Goal: Task Accomplishment & Management: Manage account settings

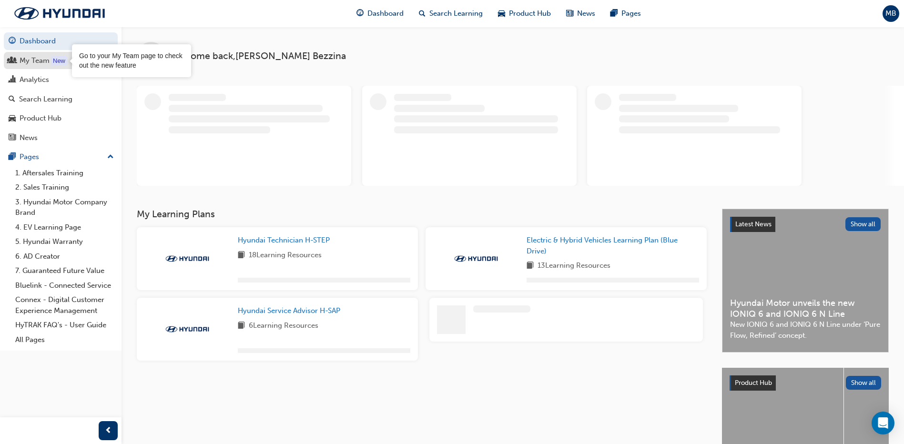
drag, startPoint x: 64, startPoint y: 61, endPoint x: 69, endPoint y: 64, distance: 5.6
click at [64, 61] on div "New" at bounding box center [59, 61] width 16 height 10
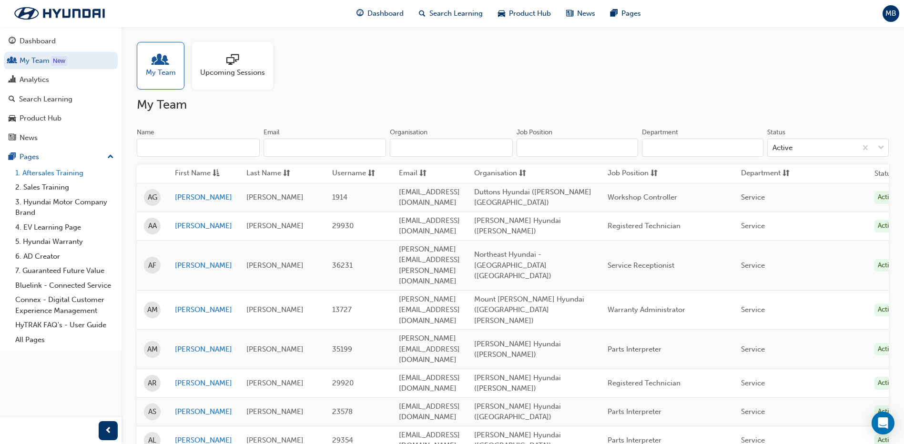
click at [70, 177] on link "1. Aftersales Training" at bounding box center [64, 173] width 106 height 15
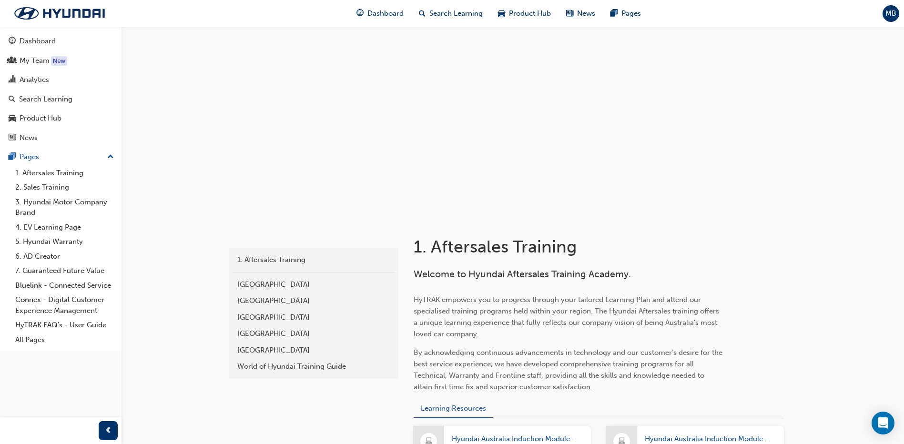
click at [295, 345] on div "Central Region" at bounding box center [313, 350] width 152 height 11
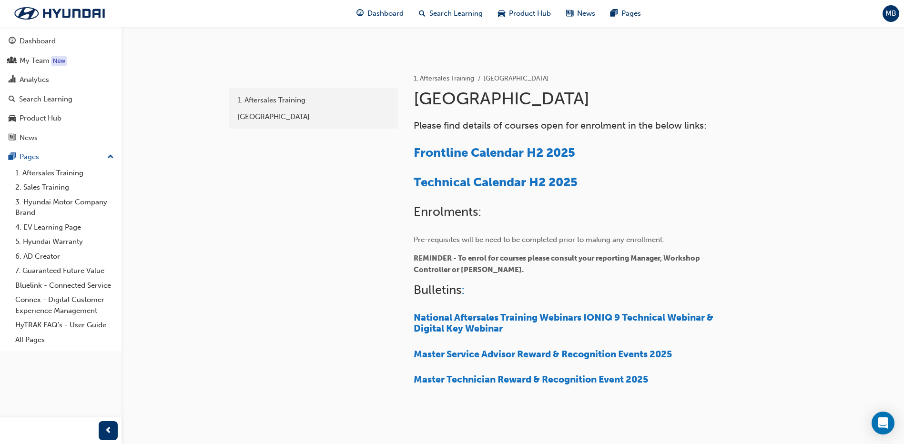
scroll to position [143, 0]
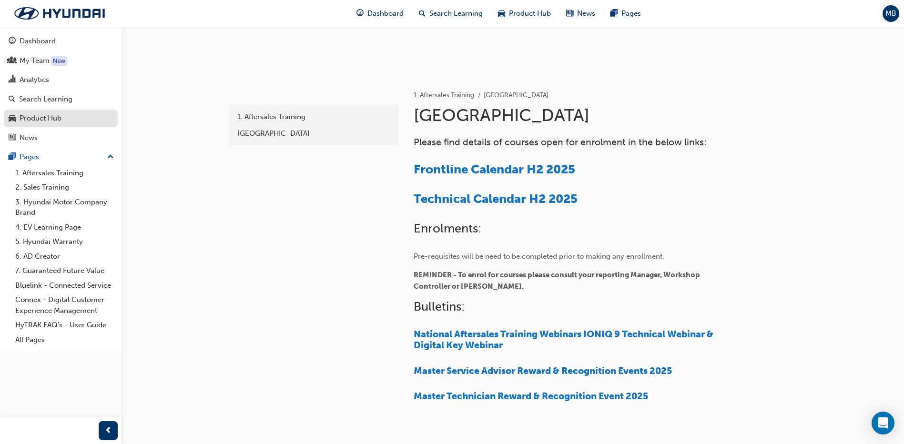
click at [74, 124] on link "Product Hub" at bounding box center [61, 119] width 114 height 18
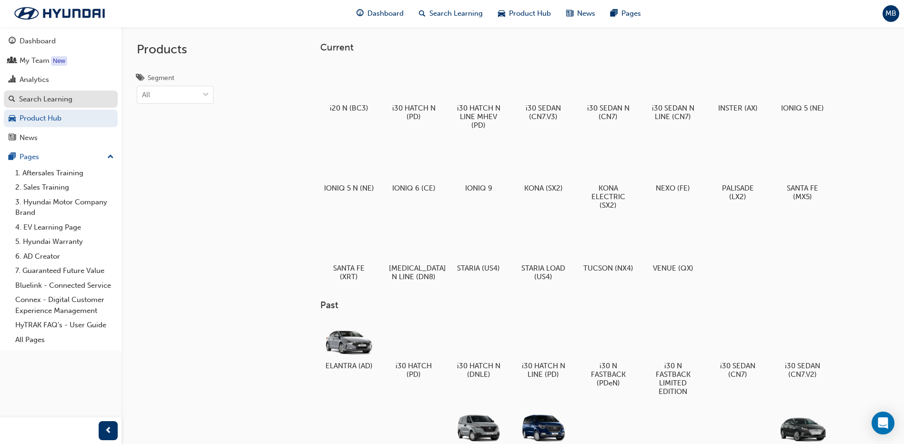
click at [67, 105] on link "Search Learning" at bounding box center [61, 100] width 114 height 18
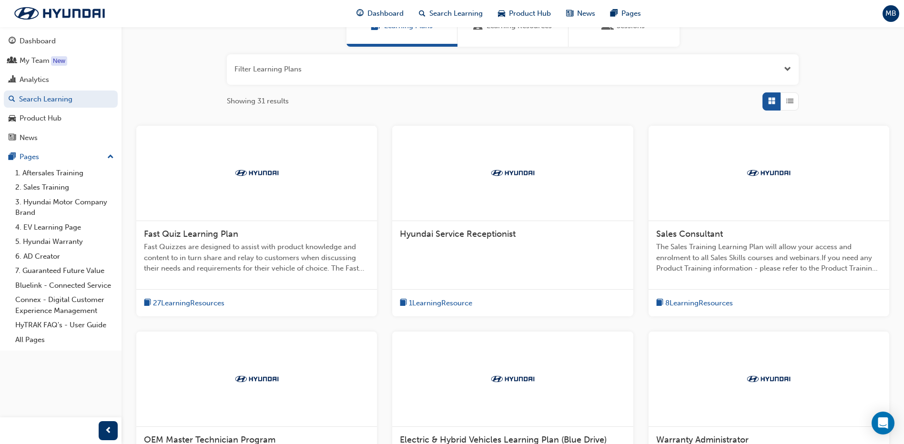
scroll to position [95, 0]
click at [42, 68] on link "My Team New" at bounding box center [61, 61] width 114 height 18
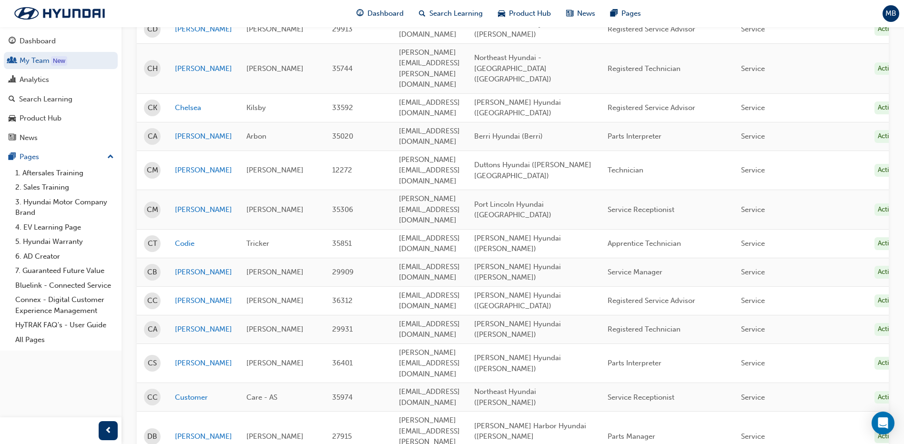
scroll to position [1177, 0]
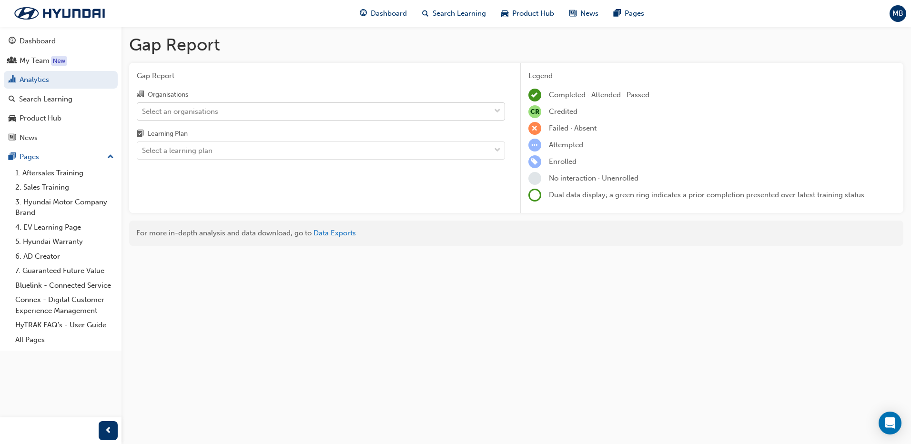
click at [204, 107] on div "Select an organisations" at bounding box center [180, 111] width 76 height 11
click at [143, 107] on input "Organisations Select an organisations" at bounding box center [142, 111] width 1 height 8
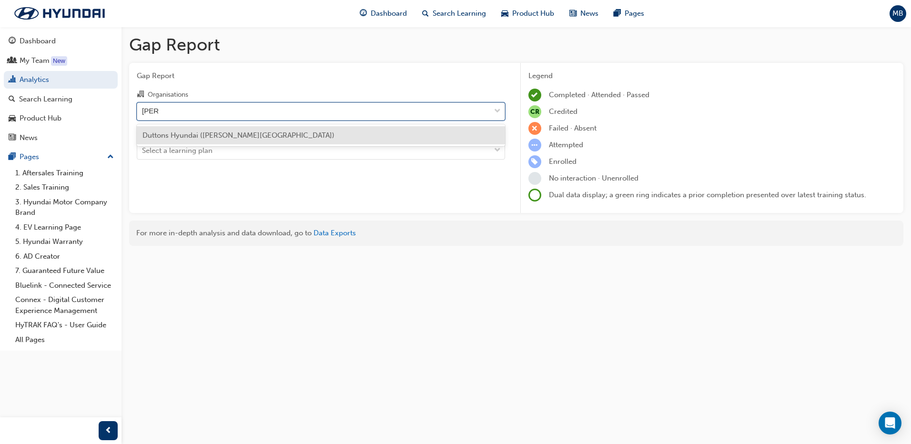
type input "[PERSON_NAME]"
click at [196, 137] on span "Duttons Hyundai ([PERSON_NAME][GEOGRAPHIC_DATA])" at bounding box center [238, 135] width 192 height 9
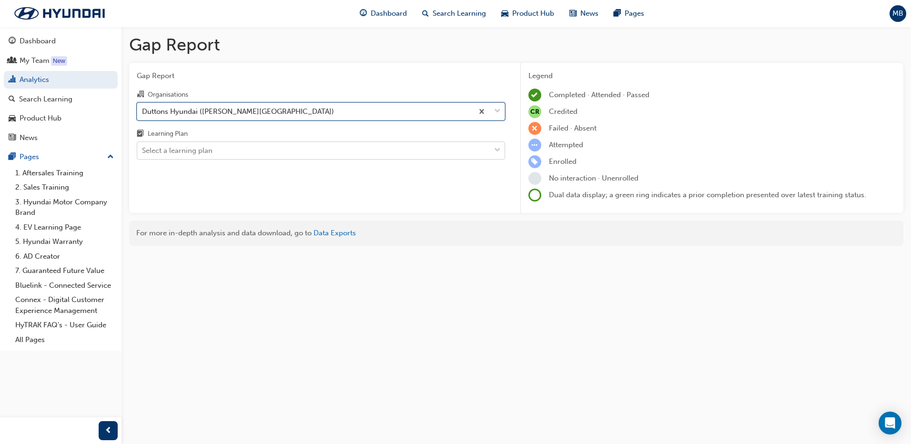
click at [194, 146] on div "Select a learning plan" at bounding box center [177, 150] width 70 height 11
click at [143, 146] on input "Learning Plan Select a learning plan" at bounding box center [142, 150] width 1 height 8
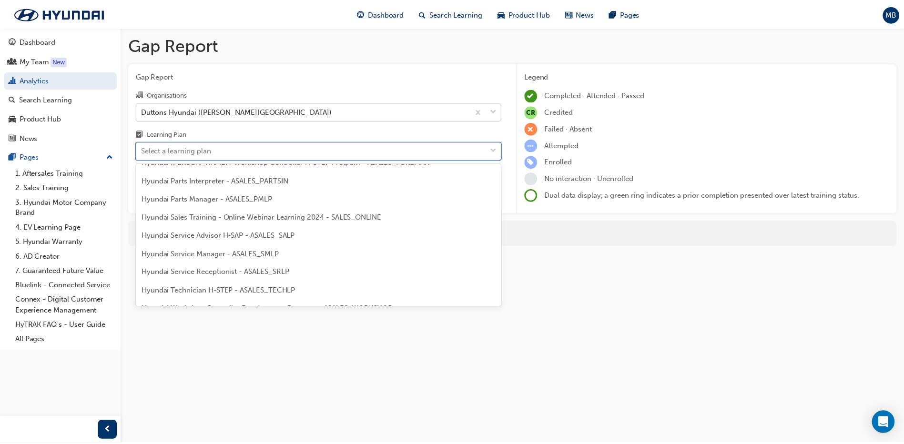
scroll to position [238, 0]
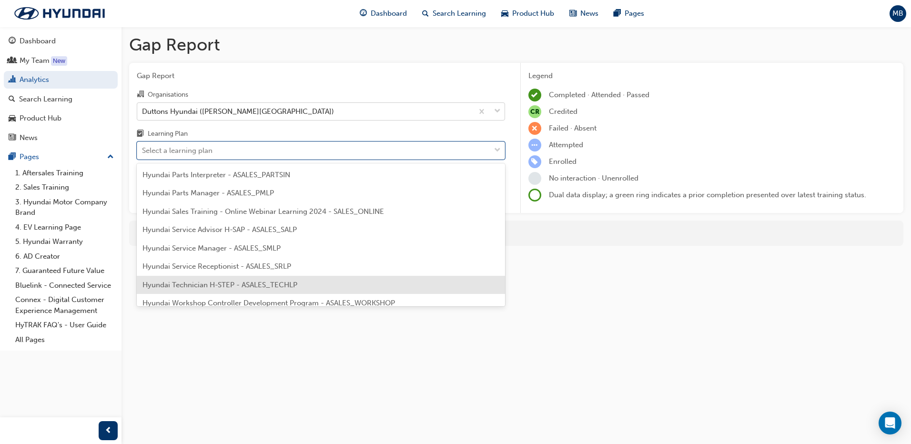
click at [228, 292] on div "Hyundai Technician H-STEP - ASALES_TECHLP" at bounding box center [321, 285] width 368 height 19
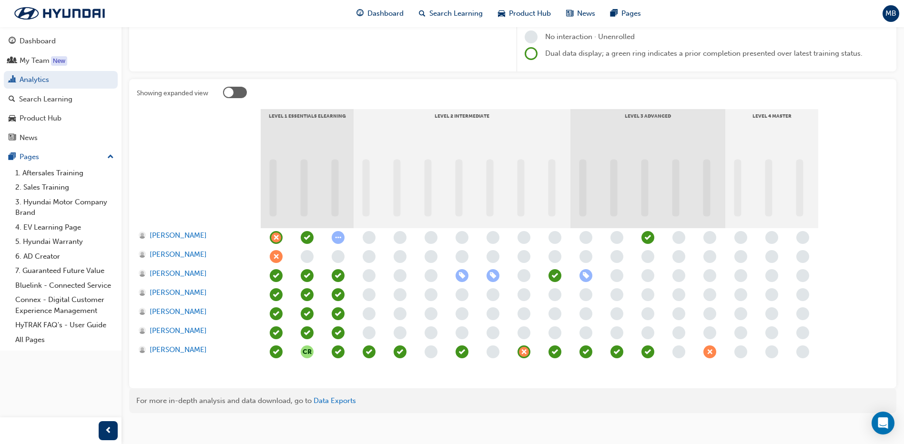
scroll to position [143, 0]
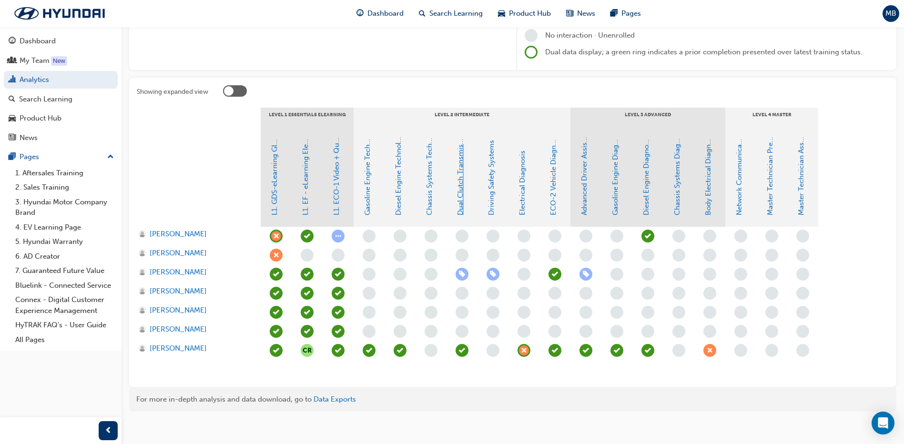
click at [457, 183] on link "Dual Clutch Transmissions" at bounding box center [460, 171] width 9 height 88
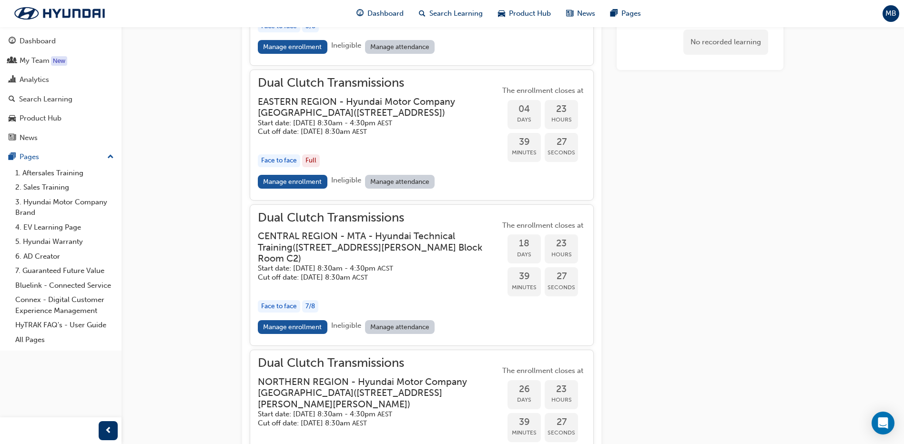
scroll to position [922, 0]
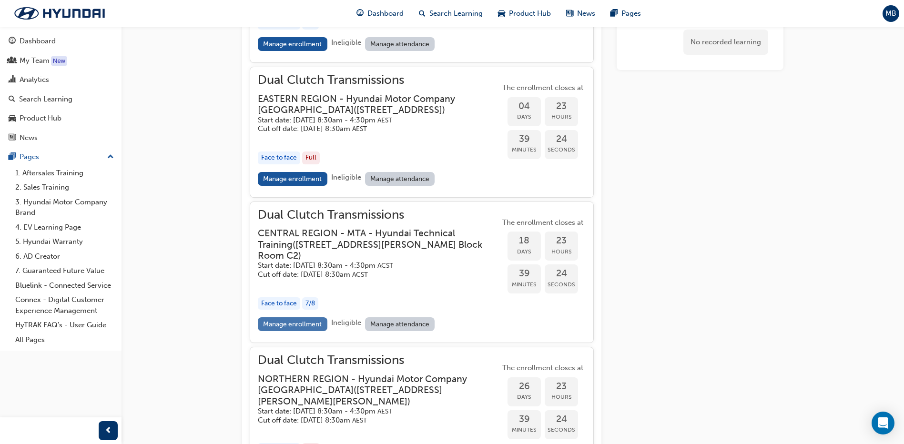
click at [294, 331] on link "Manage enrollment" at bounding box center [293, 324] width 70 height 14
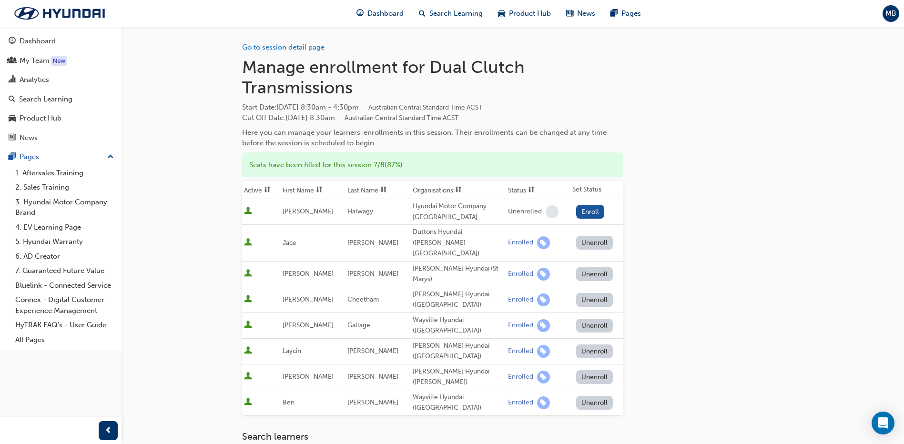
scroll to position [922, 0]
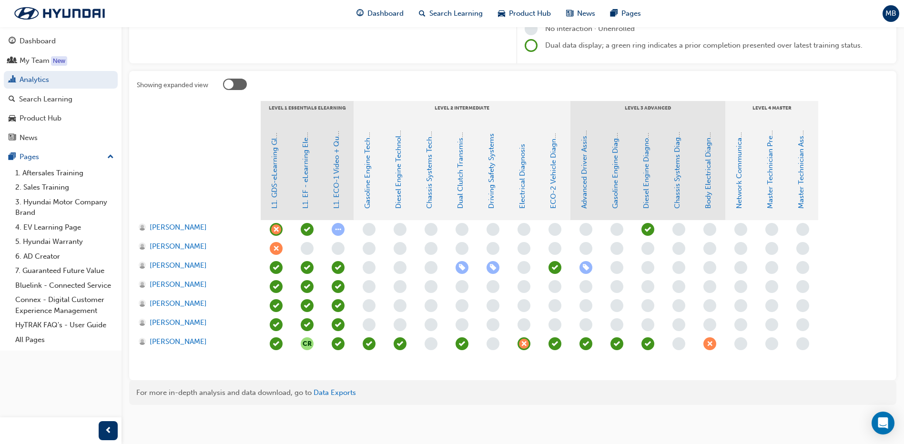
scroll to position [143, 0]
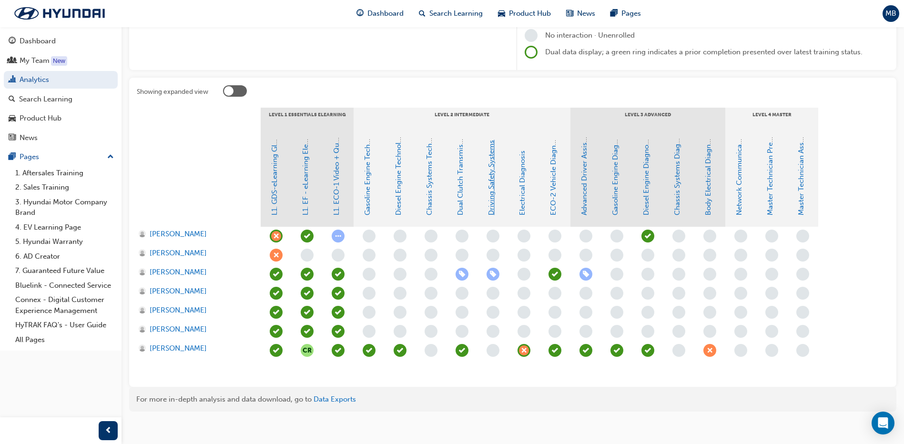
click at [489, 192] on link "Driving Safety Systems" at bounding box center [491, 177] width 9 height 75
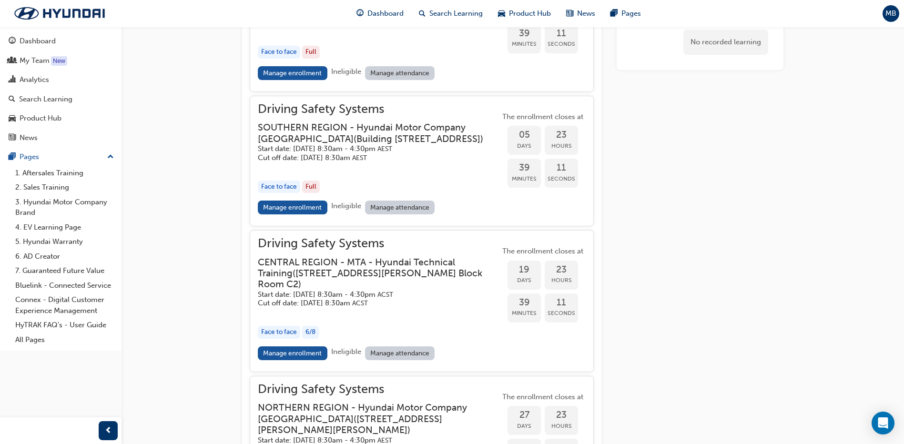
scroll to position [920, 0]
click at [297, 360] on link "Manage enrollment" at bounding box center [293, 353] width 70 height 14
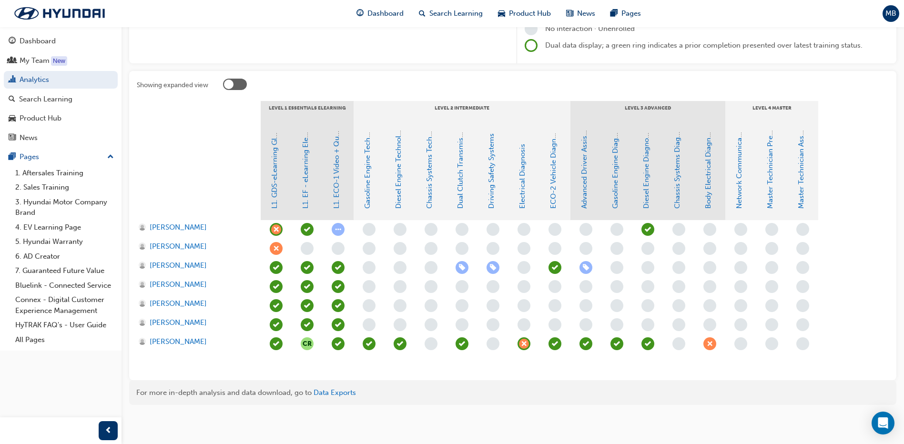
scroll to position [143, 0]
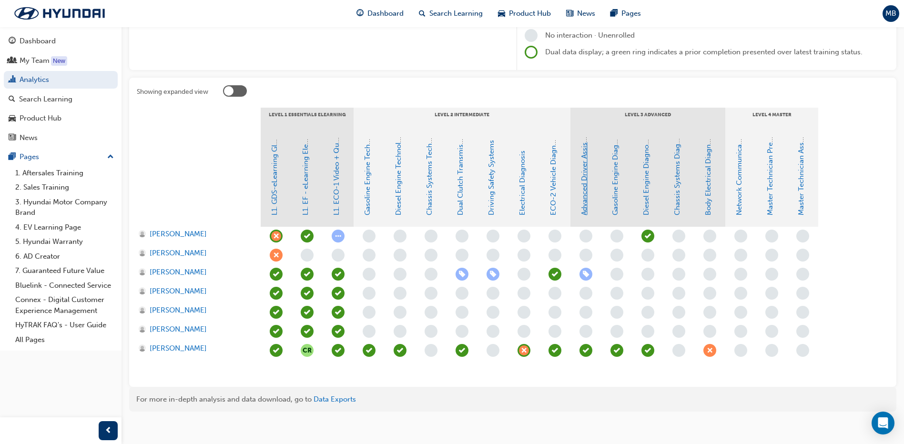
click at [582, 195] on link "Advanced Driver Assist Systems" at bounding box center [584, 163] width 9 height 104
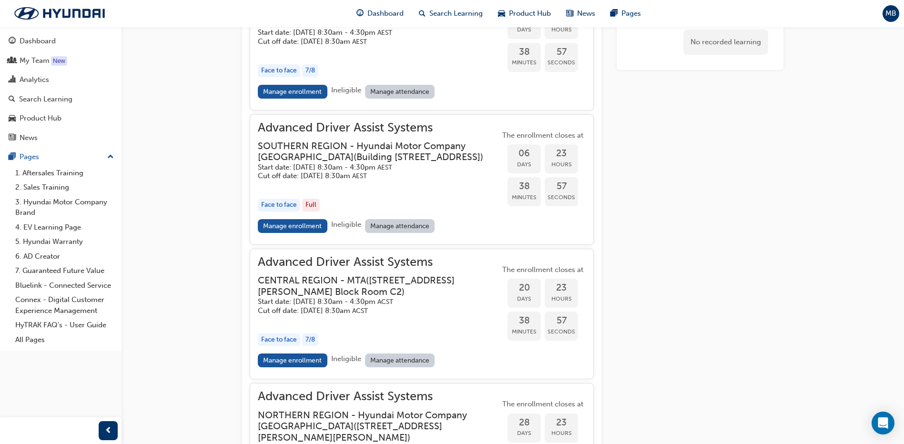
scroll to position [993, 0]
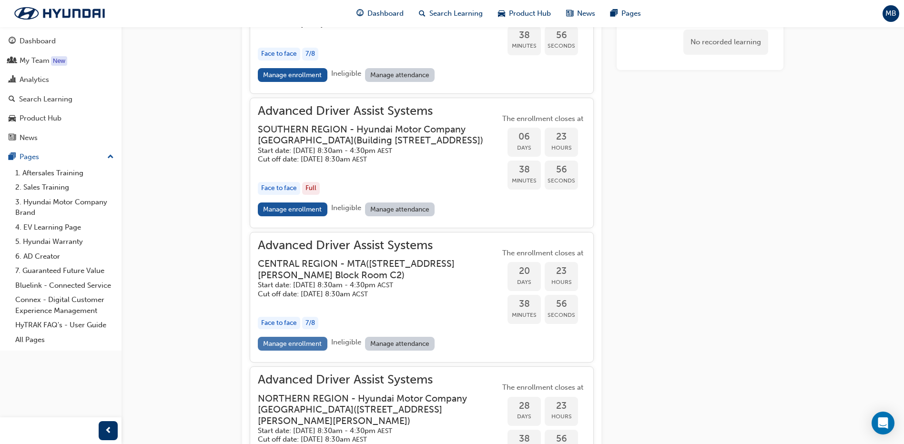
click at [272, 351] on link "Manage enrollment" at bounding box center [293, 344] width 70 height 14
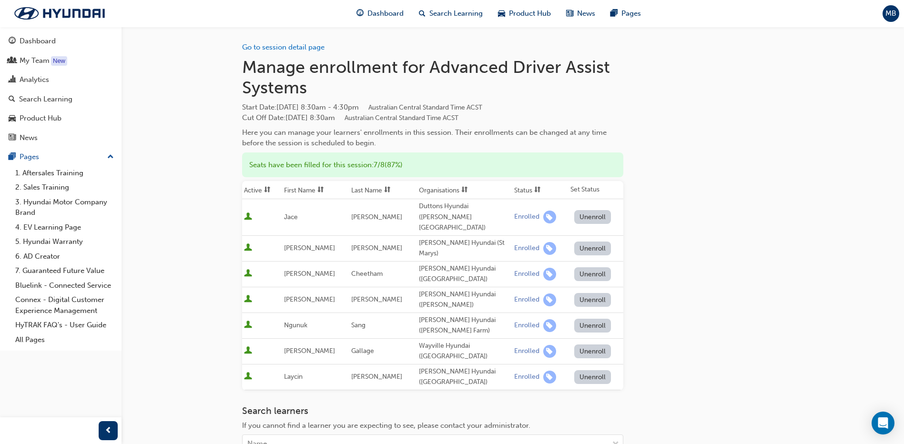
scroll to position [993, 0]
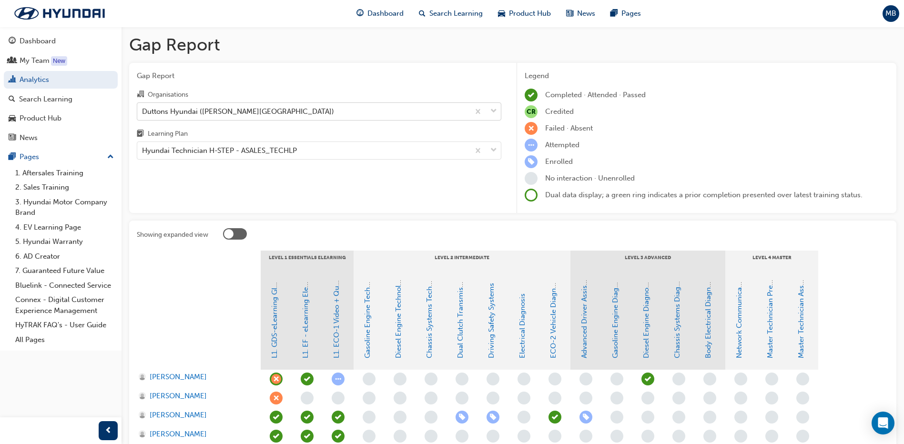
click at [205, 118] on div "Duttons Hyundai ([PERSON_NAME][GEOGRAPHIC_DATA])" at bounding box center [303, 111] width 332 height 17
click at [143, 115] on input "Organisations Duttons Hyundai (Murray Bridge)" at bounding box center [142, 111] width 1 height 8
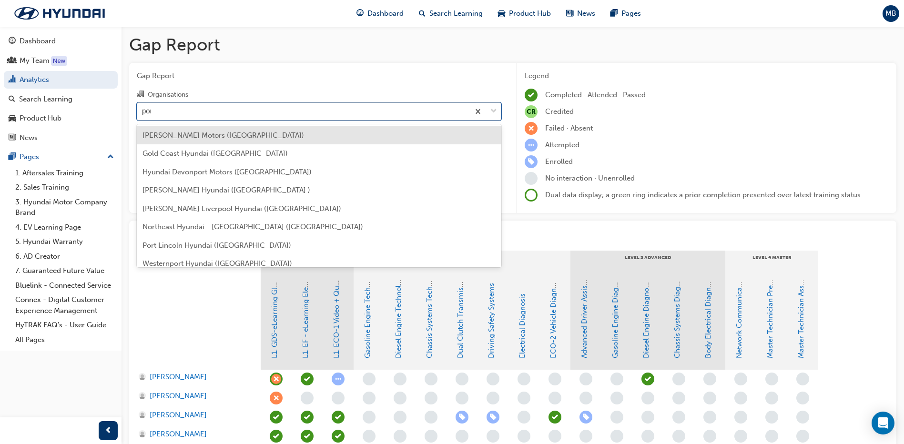
type input "port"
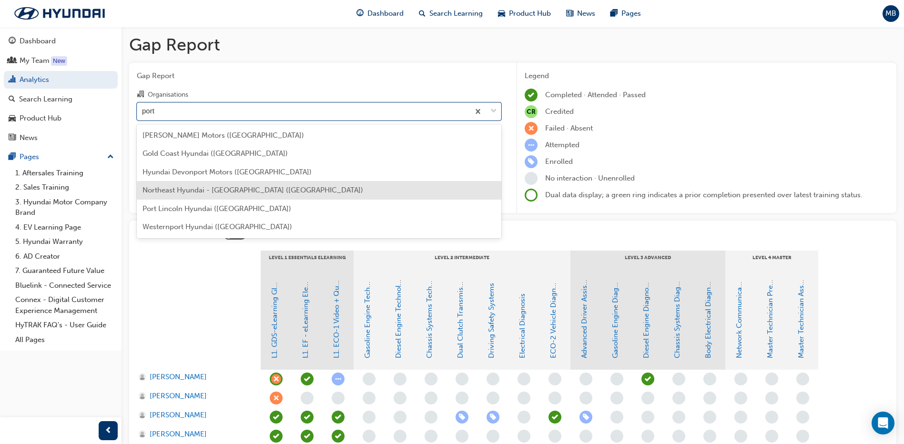
click at [208, 187] on span "Northeast Hyundai - [GEOGRAPHIC_DATA] ([GEOGRAPHIC_DATA])" at bounding box center [252, 190] width 221 height 9
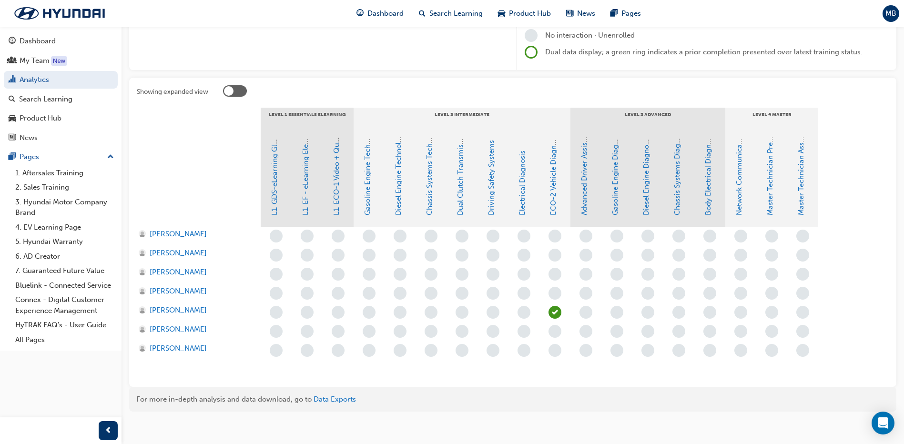
scroll to position [150, 0]
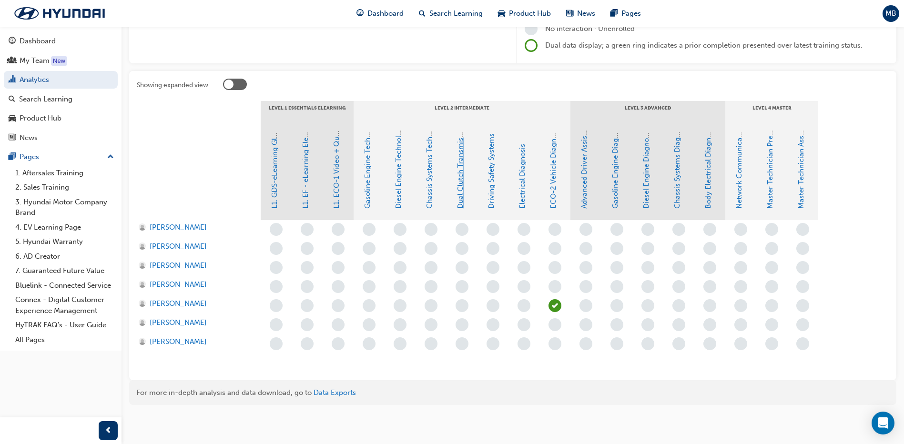
click at [460, 186] on link "Dual Clutch Transmissions" at bounding box center [460, 165] width 9 height 88
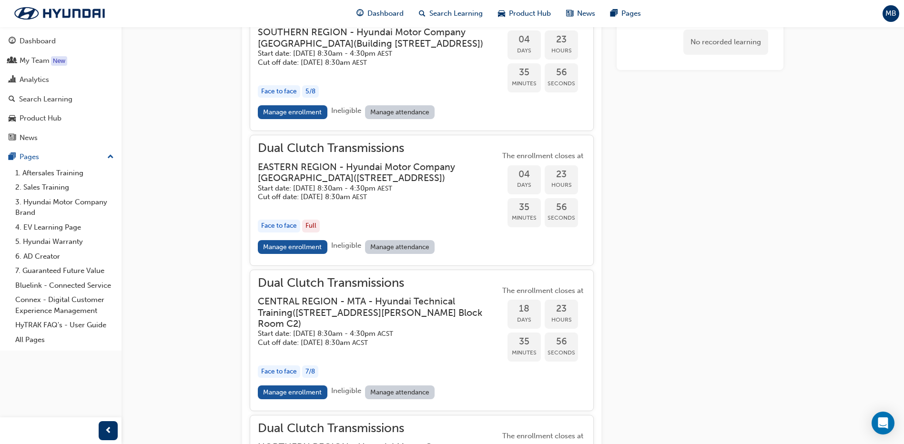
scroll to position [855, 0]
click at [295, 399] on link "Manage enrollment" at bounding box center [293, 392] width 70 height 14
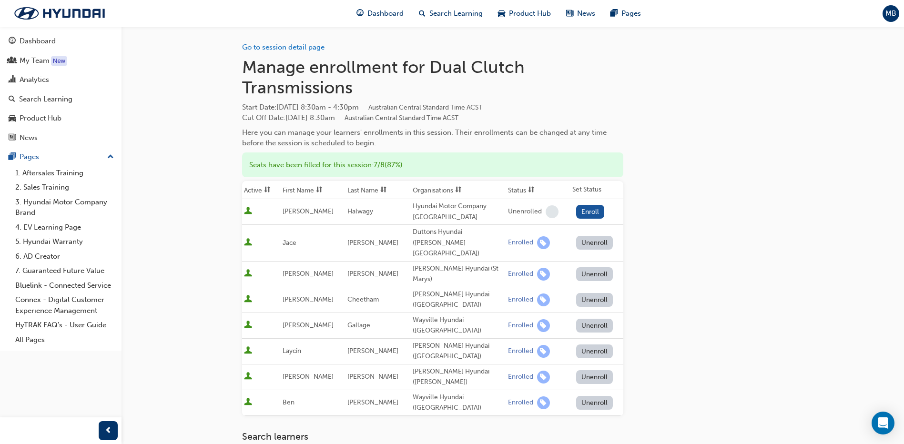
scroll to position [30, 0]
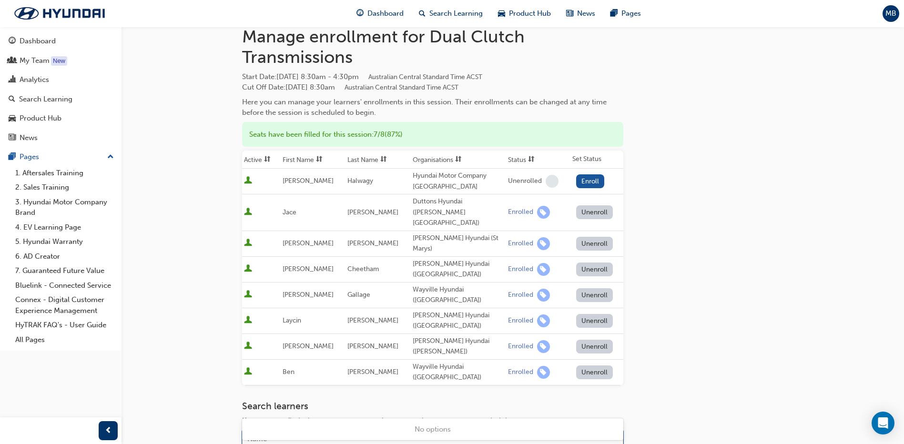
click at [319, 413] on body "Your version of Internet Explorer is outdated and not supported. Please upgrade…" at bounding box center [452, 192] width 904 height 444
type input "kak"
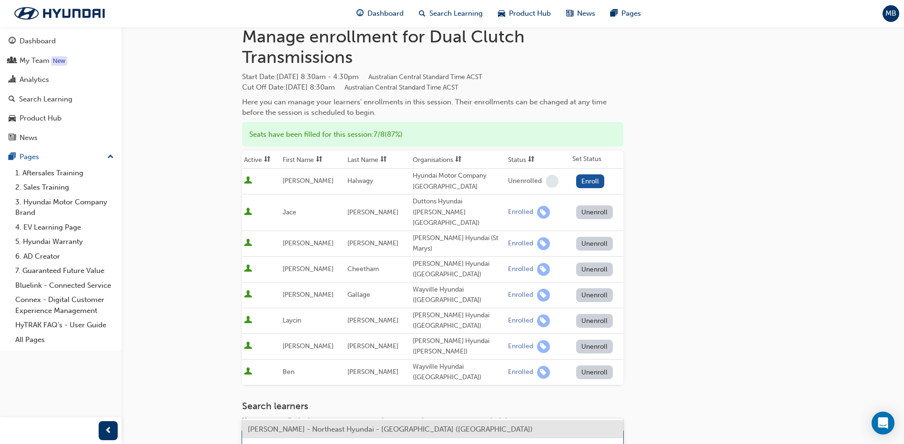
click at [317, 427] on span "Rajat Kakkar - Northeast Hyundai - Port Augusta (Port Augusta)" at bounding box center [390, 429] width 285 height 9
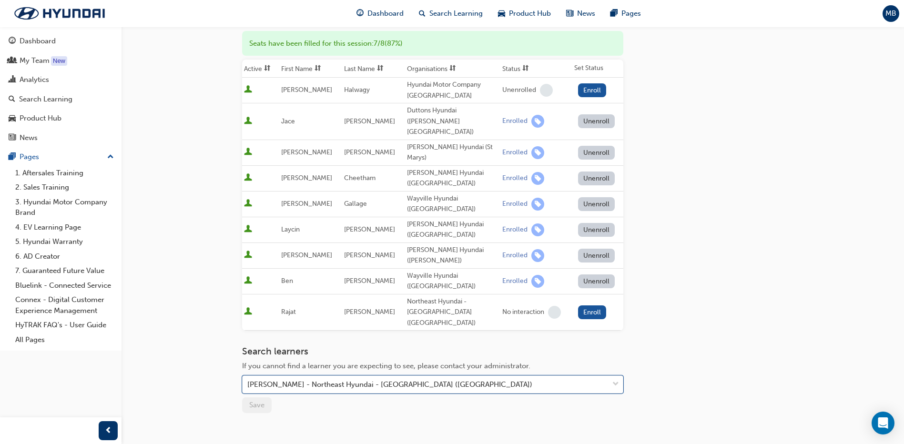
scroll to position [126, 0]
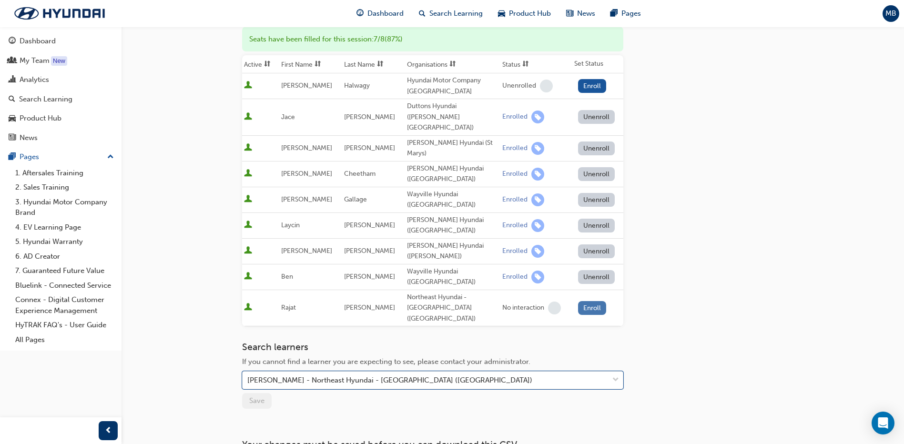
click at [592, 301] on button "Enroll" at bounding box center [592, 308] width 29 height 14
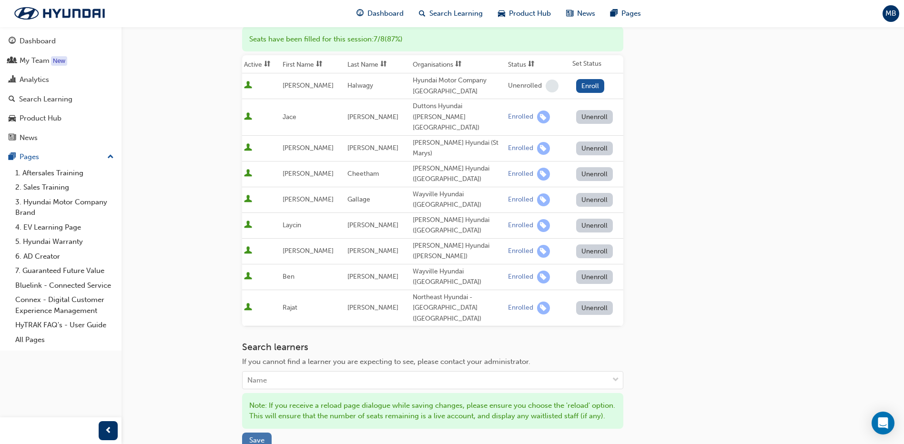
click at [259, 432] on button "Save" at bounding box center [257, 440] width 30 height 16
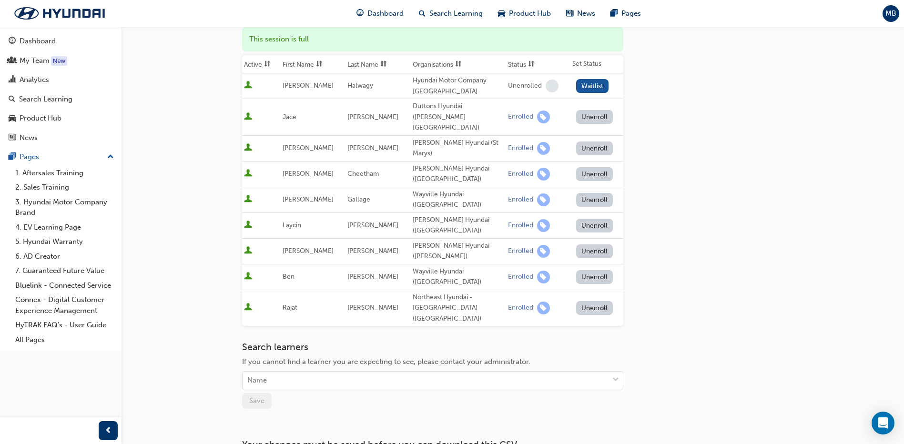
scroll to position [855, 0]
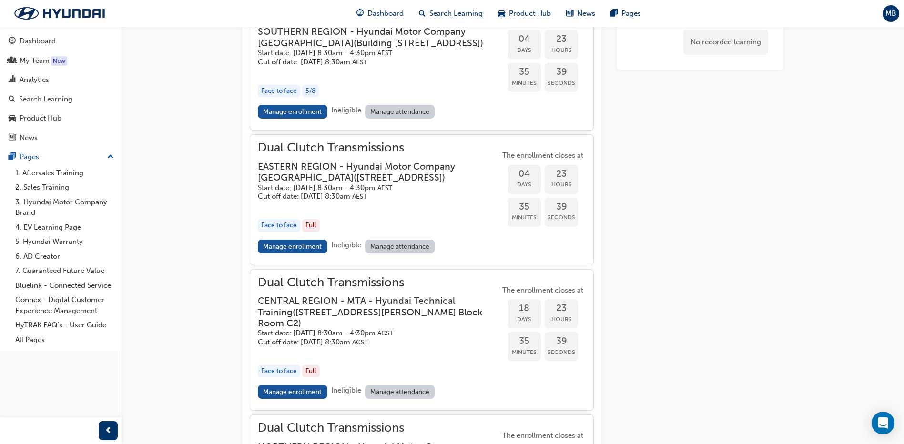
scroll to position [150, 0]
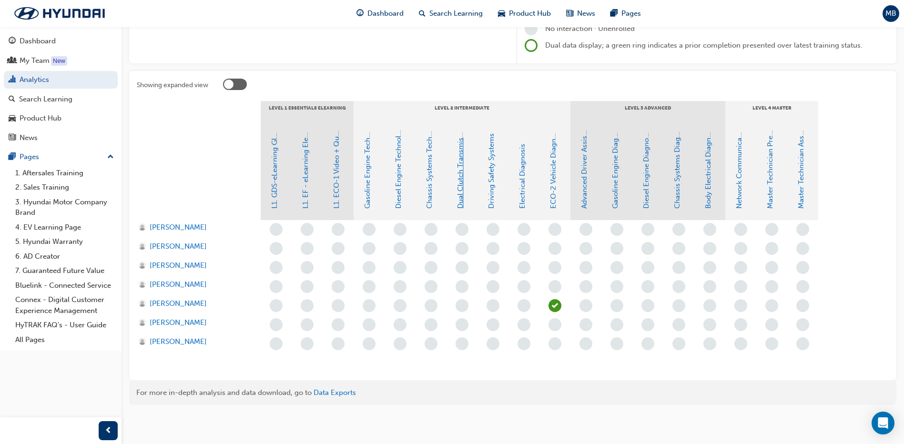
click at [461, 178] on link "Dual Clutch Transmissions" at bounding box center [460, 165] width 9 height 88
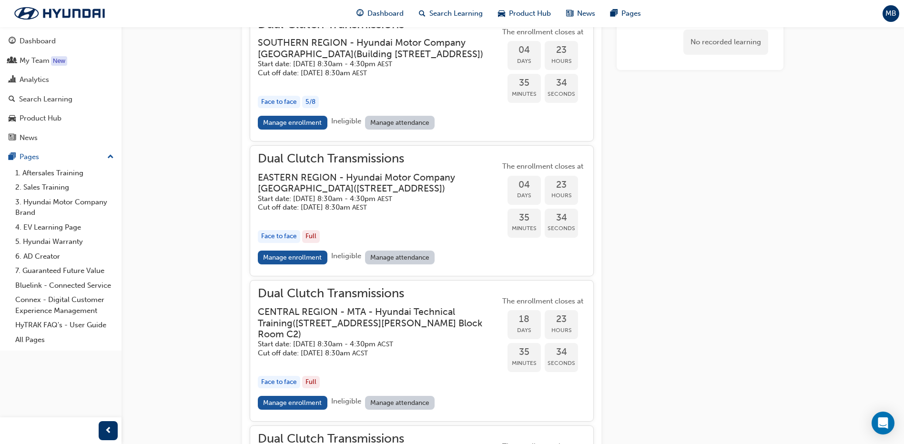
scroll to position [855, 0]
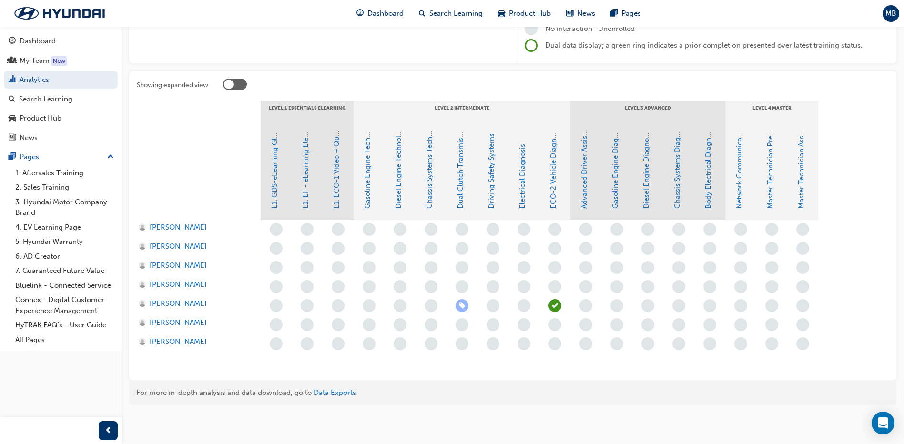
scroll to position [150, 0]
click at [491, 183] on link "Driving Safety Systems" at bounding box center [491, 170] width 9 height 75
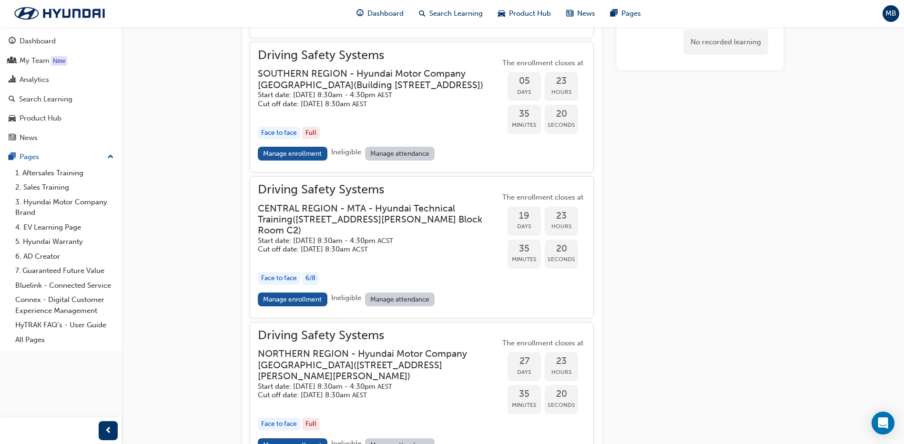
scroll to position [976, 0]
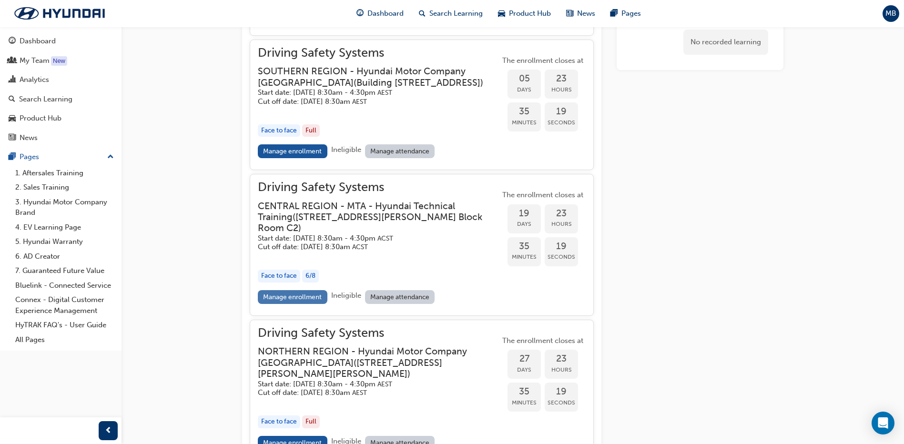
click at [305, 304] on link "Manage enrollment" at bounding box center [293, 297] width 70 height 14
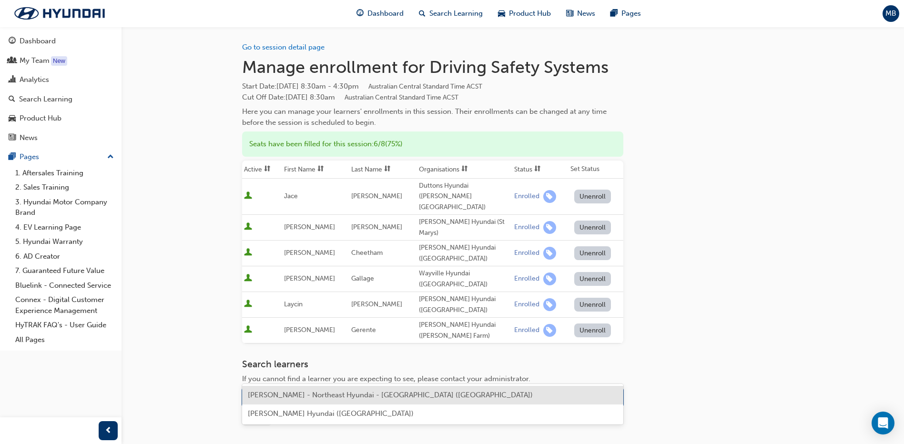
click at [359, 389] on div "Name" at bounding box center [425, 397] width 366 height 17
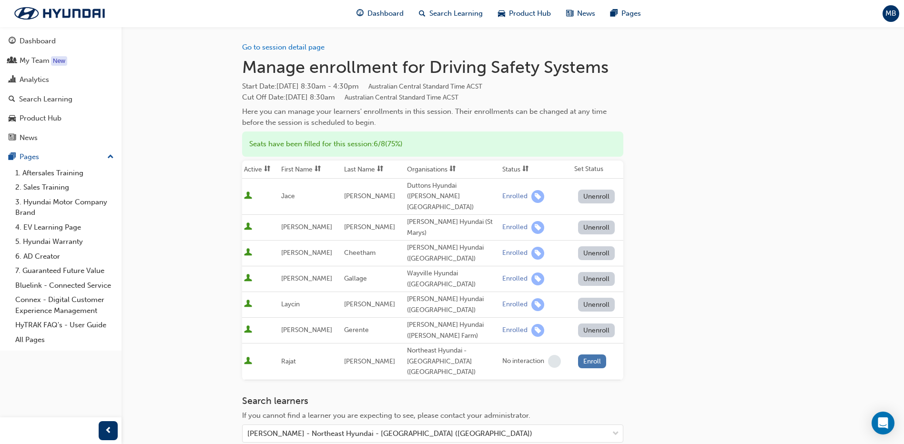
click at [584, 354] on button "Enroll" at bounding box center [592, 361] width 29 height 14
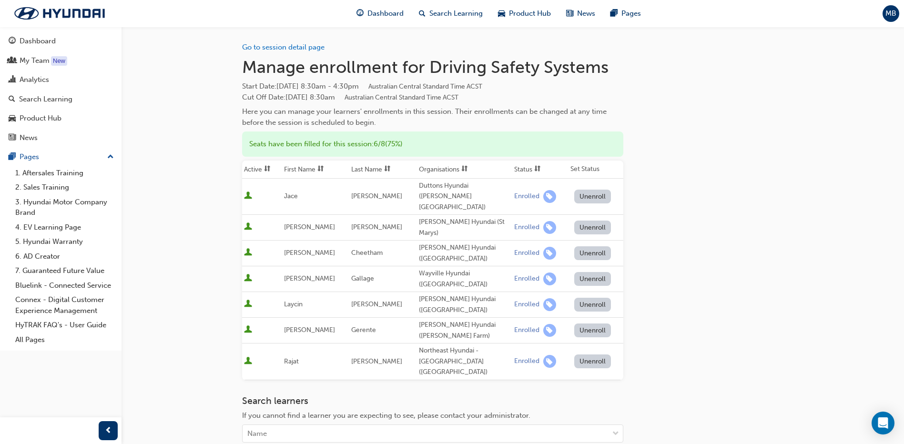
scroll to position [143, 0]
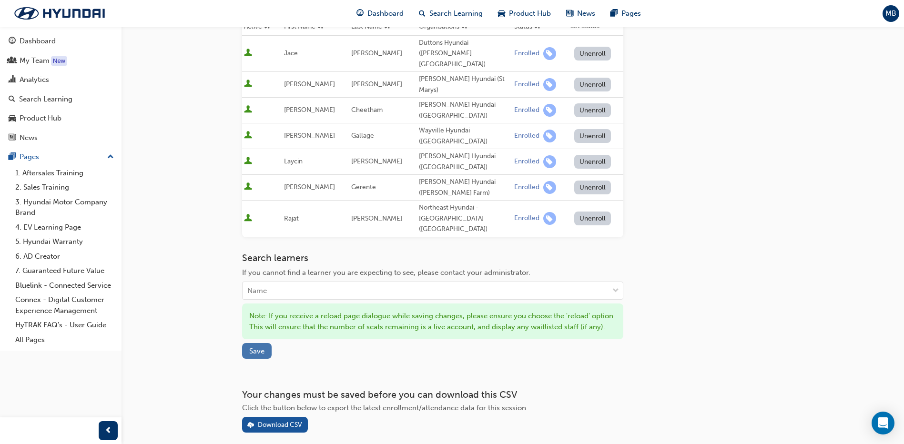
click at [251, 347] on span "Save" at bounding box center [256, 351] width 15 height 9
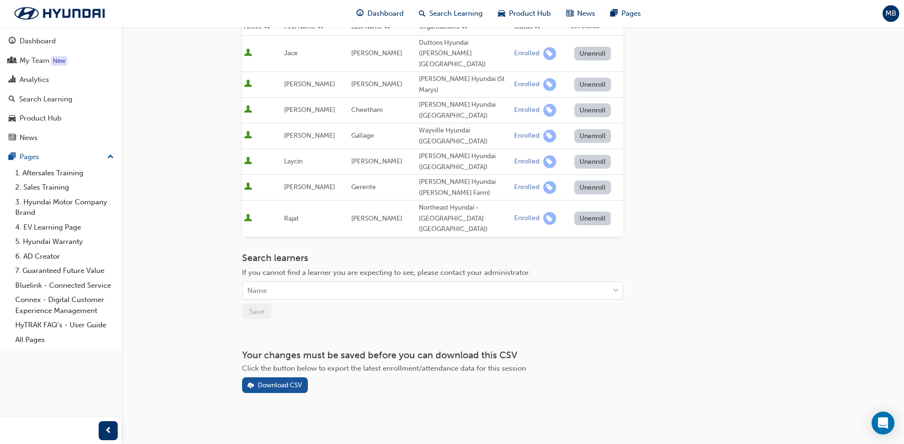
scroll to position [110, 0]
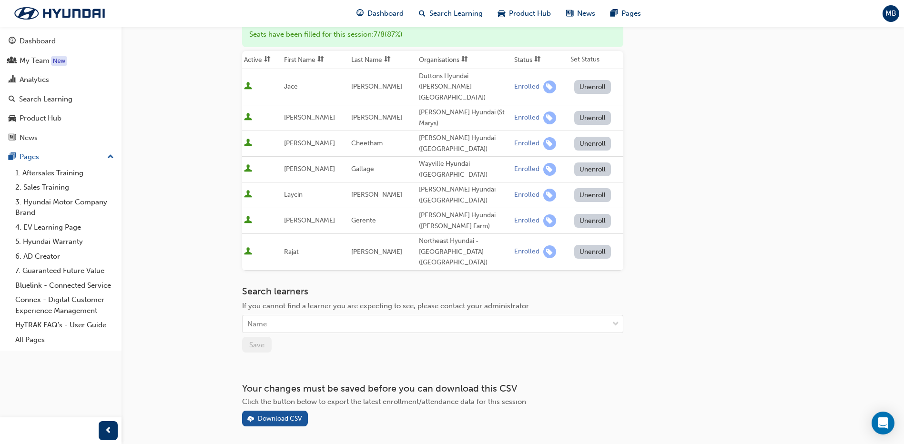
scroll to position [976, 0]
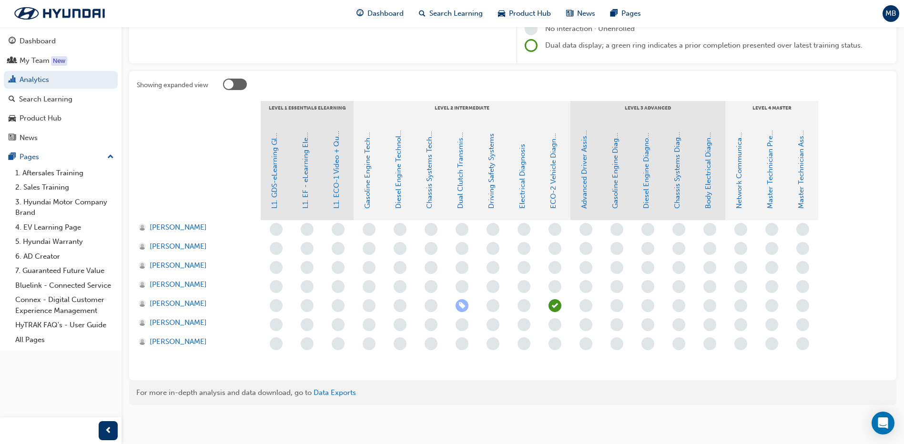
scroll to position [150, 0]
click at [587, 187] on link "Advanced Driver Assist Systems" at bounding box center [584, 156] width 9 height 104
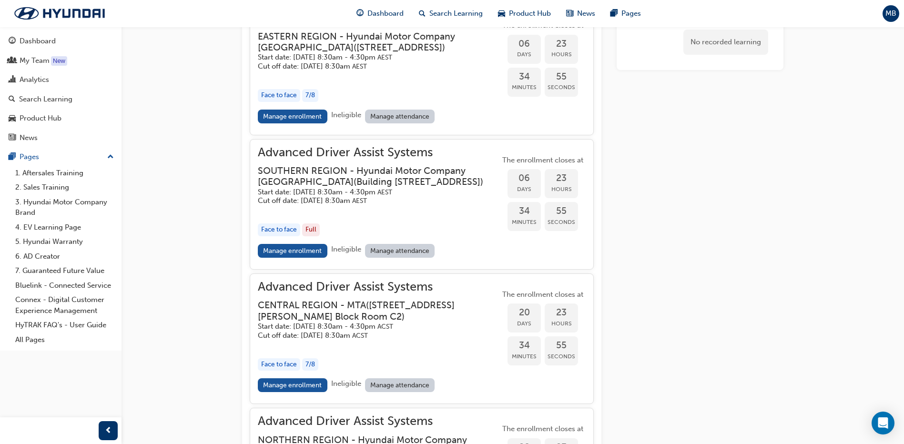
scroll to position [956, 0]
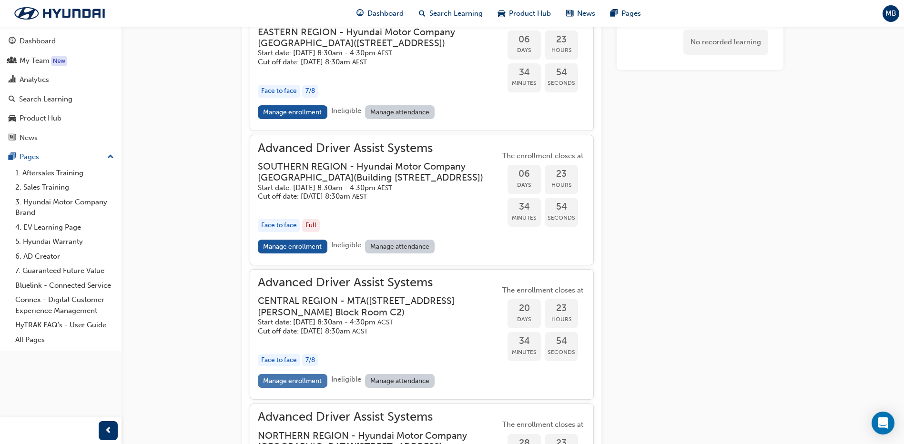
click at [322, 388] on link "Manage enrollment" at bounding box center [293, 381] width 70 height 14
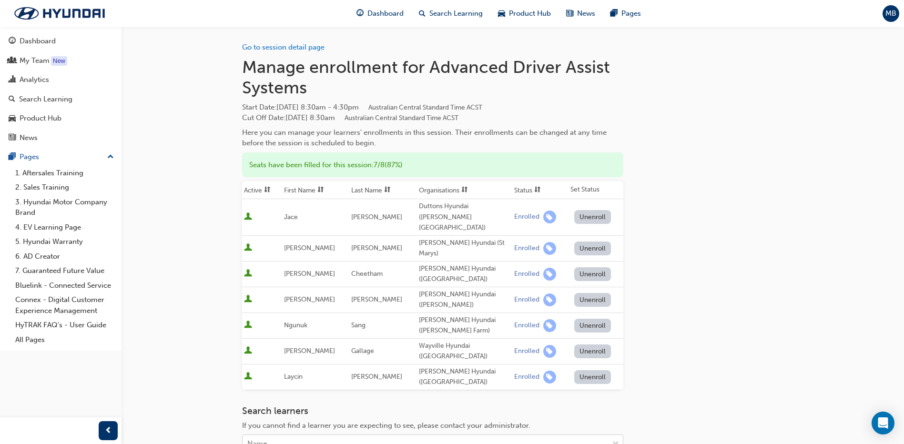
scroll to position [23, 0]
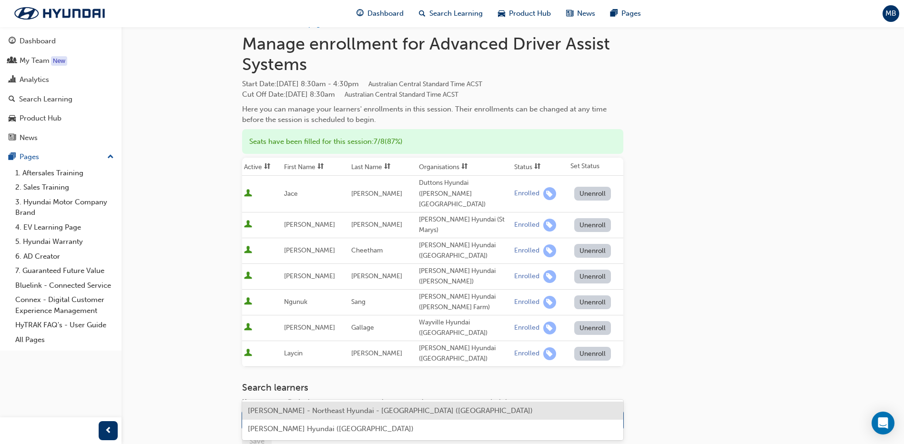
drag, startPoint x: 318, startPoint y: 410, endPoint x: 303, endPoint y: 414, distance: 14.8
click at [303, 414] on span "Rajat Kakkar - Northeast Hyundai - Port Augusta (Port Augusta)" at bounding box center [390, 410] width 285 height 9
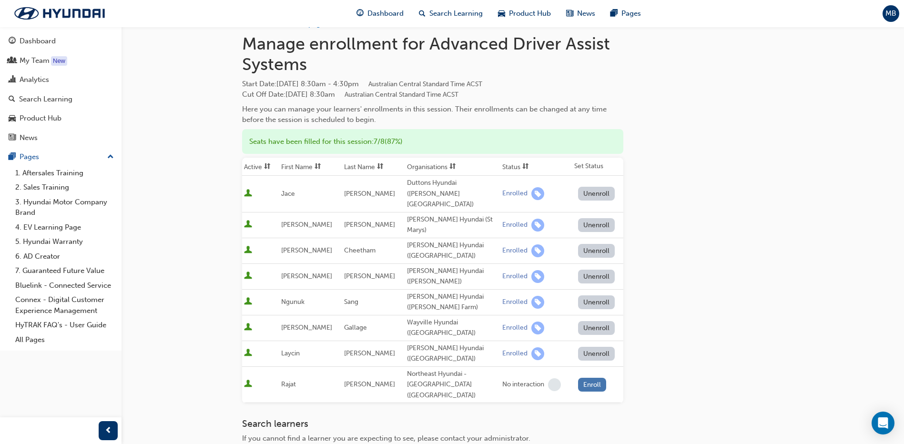
click at [585, 378] on button "Enroll" at bounding box center [592, 385] width 29 height 14
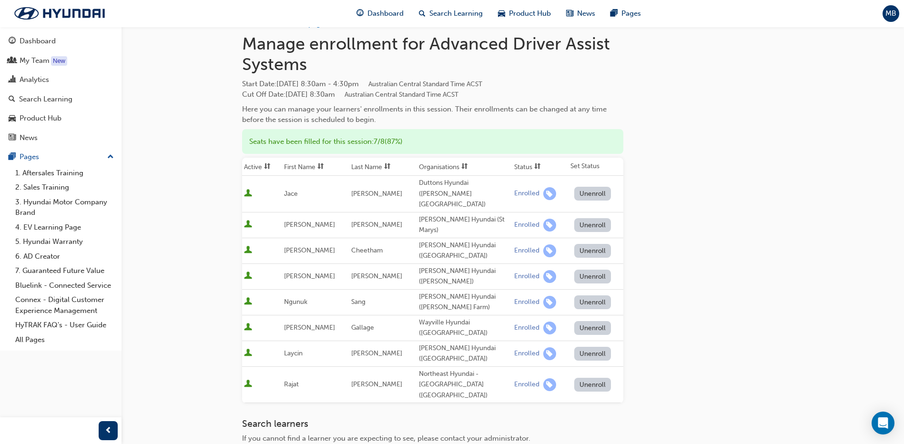
scroll to position [119, 0]
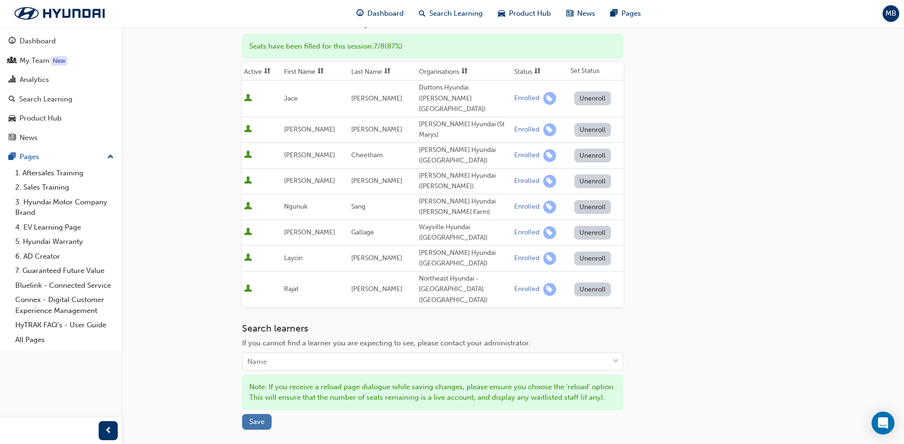
click at [263, 417] on span "Save" at bounding box center [256, 421] width 15 height 9
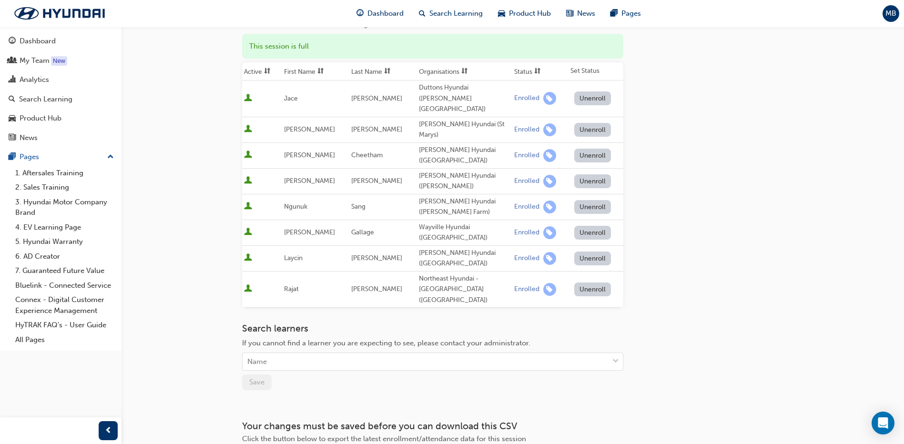
scroll to position [956, 0]
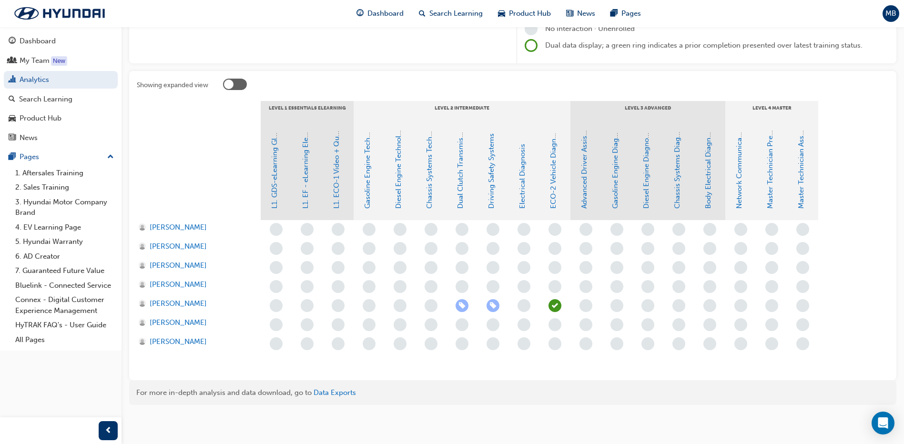
scroll to position [150, 0]
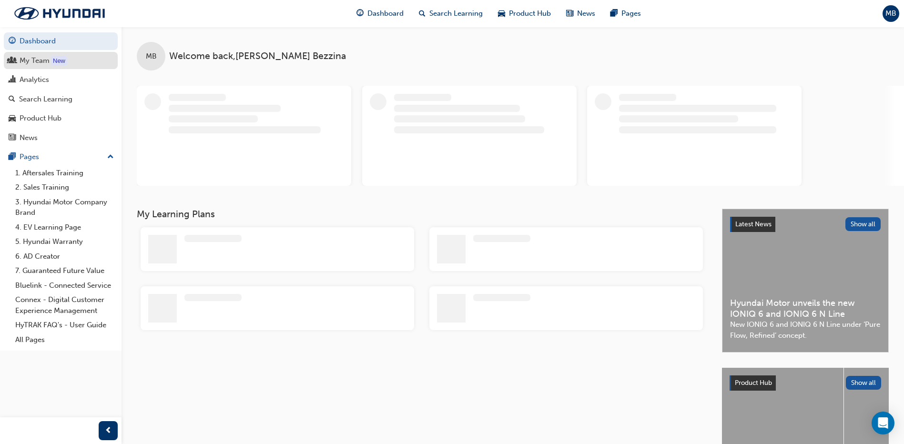
click at [40, 64] on div "My Team" at bounding box center [35, 60] width 30 height 11
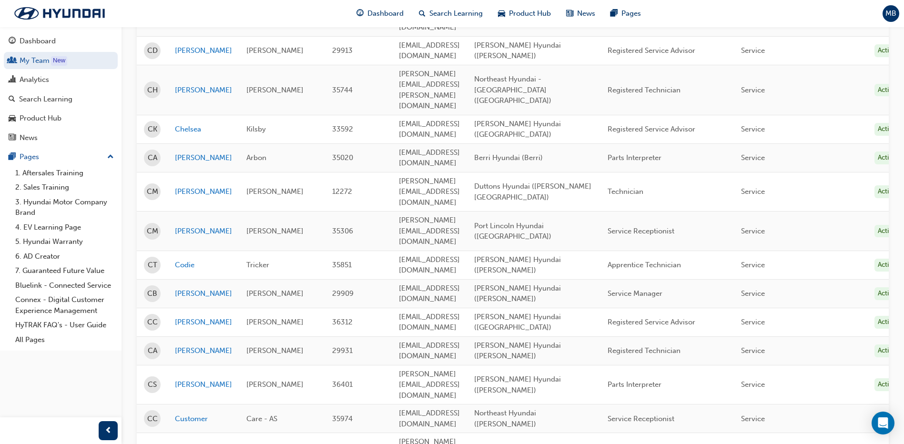
scroll to position [1177, 0]
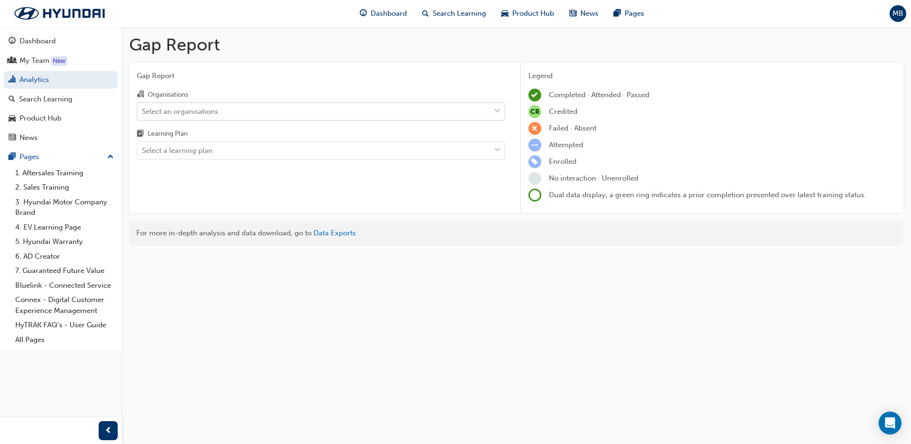
click at [203, 110] on div "Select an organisations" at bounding box center [180, 111] width 76 height 11
click at [143, 110] on input "Organisations Select an organisations" at bounding box center [142, 111] width 1 height 8
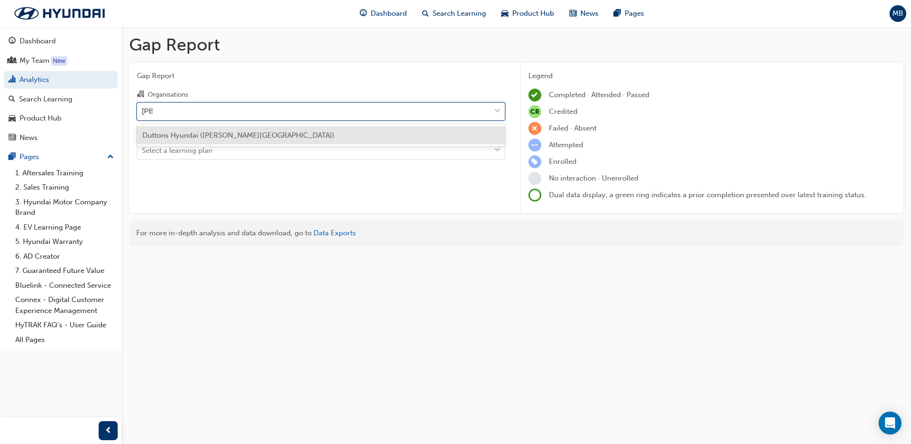
type input "[PERSON_NAME]"
click at [197, 136] on span "Duttons Hyundai ([PERSON_NAME][GEOGRAPHIC_DATA])" at bounding box center [238, 135] width 192 height 9
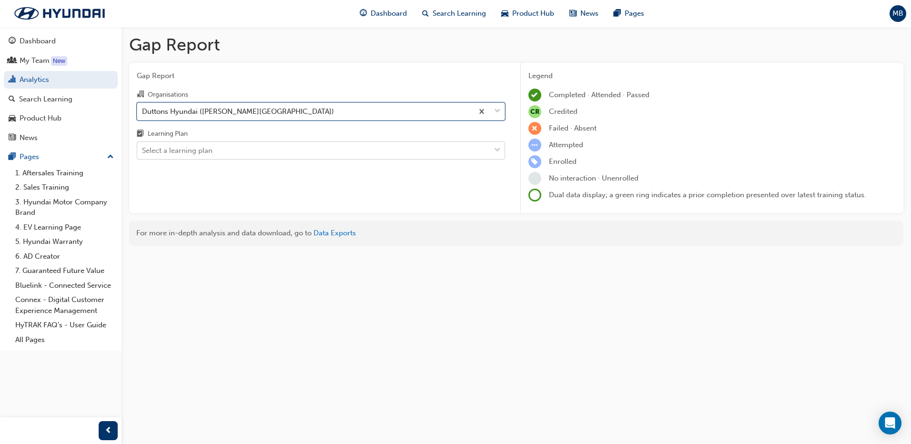
click at [190, 150] on div "Select a learning plan" at bounding box center [177, 150] width 70 height 11
click at [143, 150] on input "Learning Plan Select a learning plan" at bounding box center [142, 150] width 1 height 8
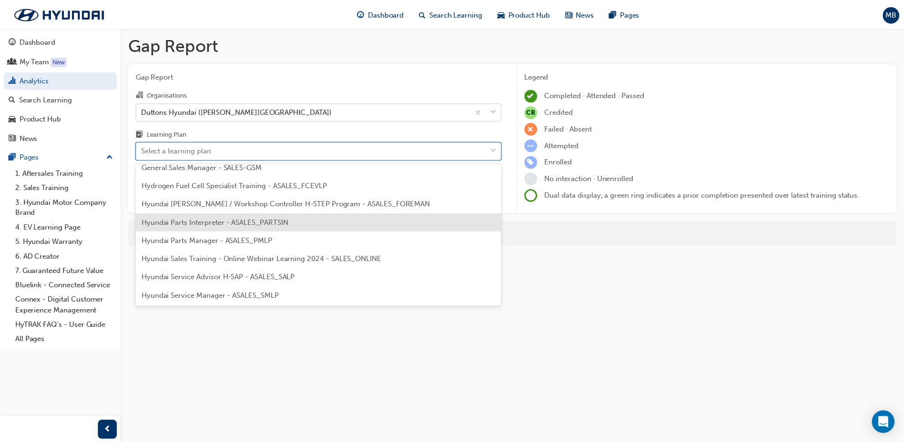
scroll to position [238, 0]
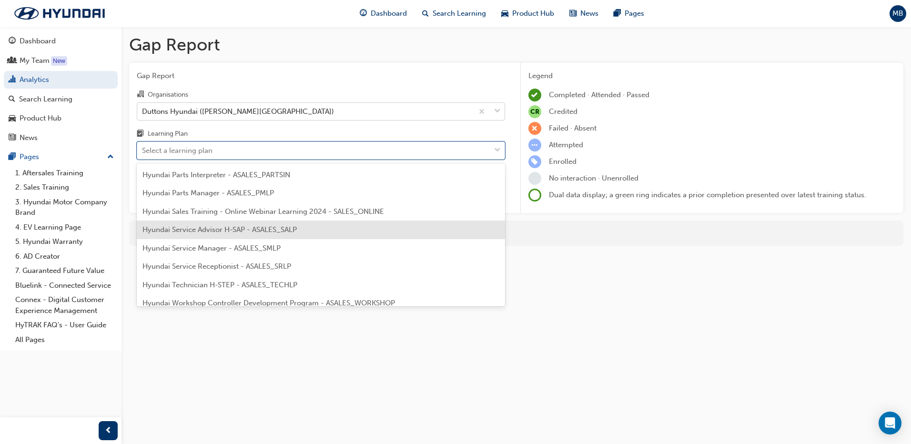
click at [214, 227] on span "Hyundai Service Advisor H-SAP - ASALES_SALP" at bounding box center [219, 229] width 154 height 9
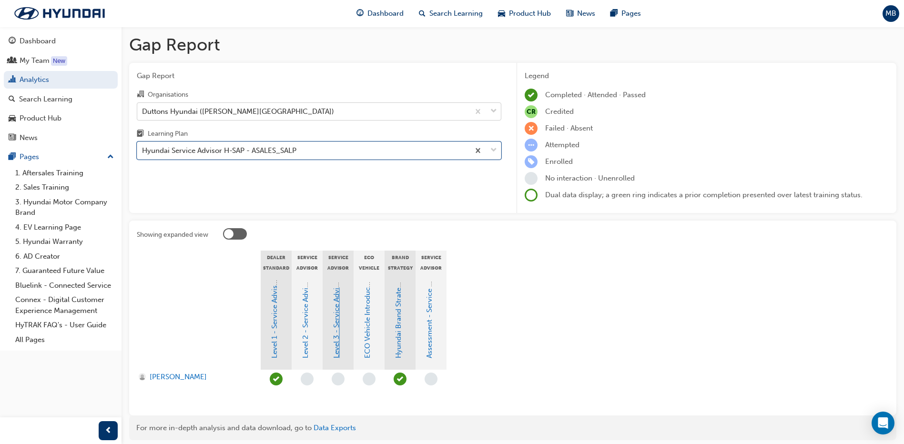
click at [337, 320] on link "Level 3 - Service Advisor Program" at bounding box center [336, 302] width 9 height 112
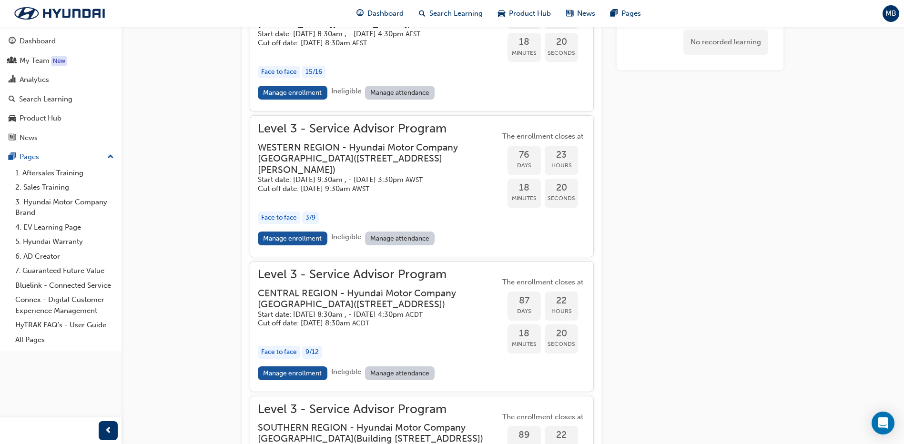
scroll to position [773, 0]
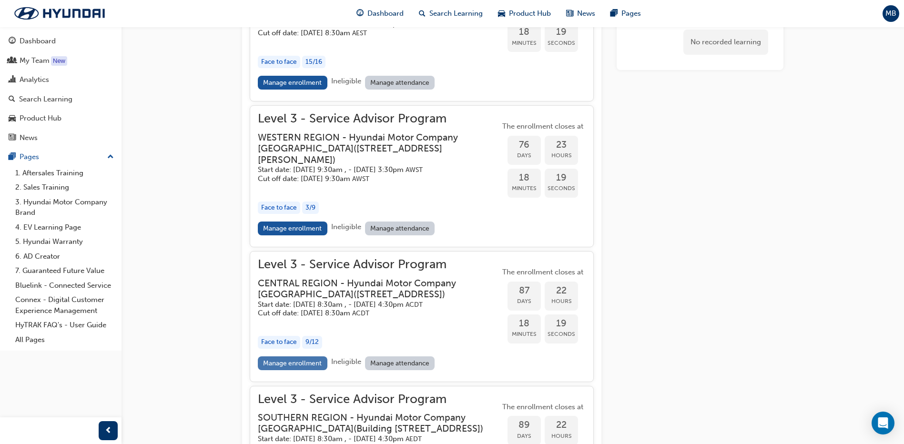
click at [299, 370] on link "Manage enrollment" at bounding box center [293, 363] width 70 height 14
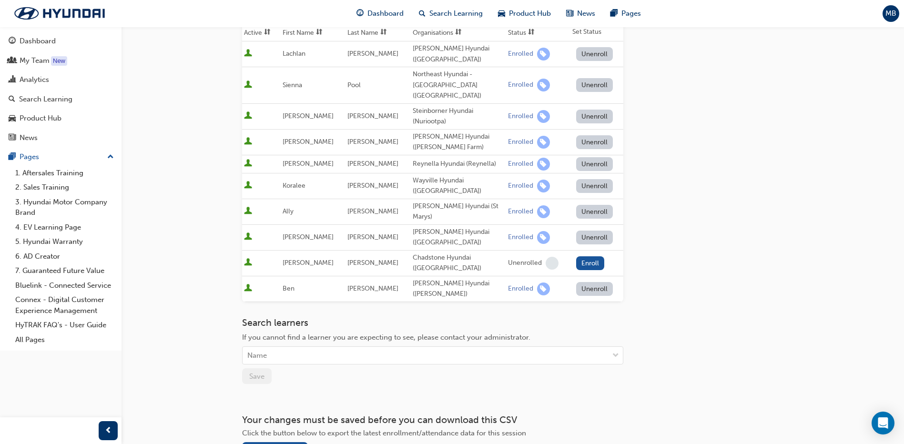
scroll to position [177, 0]
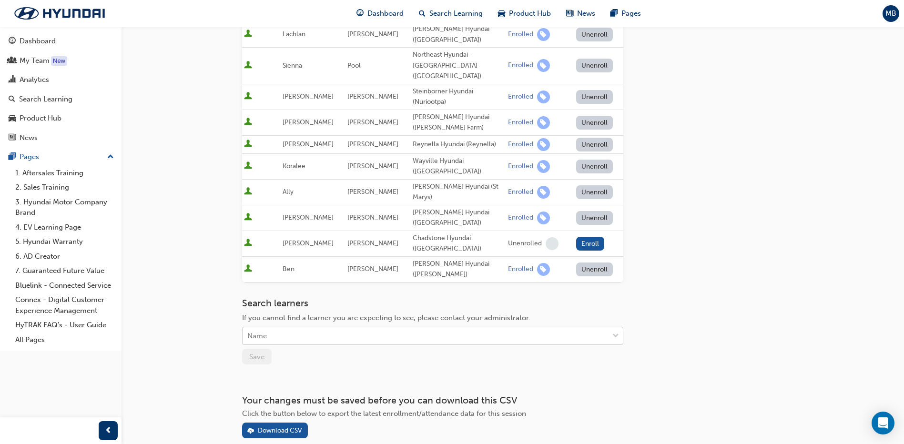
click at [368, 328] on div "Name" at bounding box center [425, 336] width 366 height 17
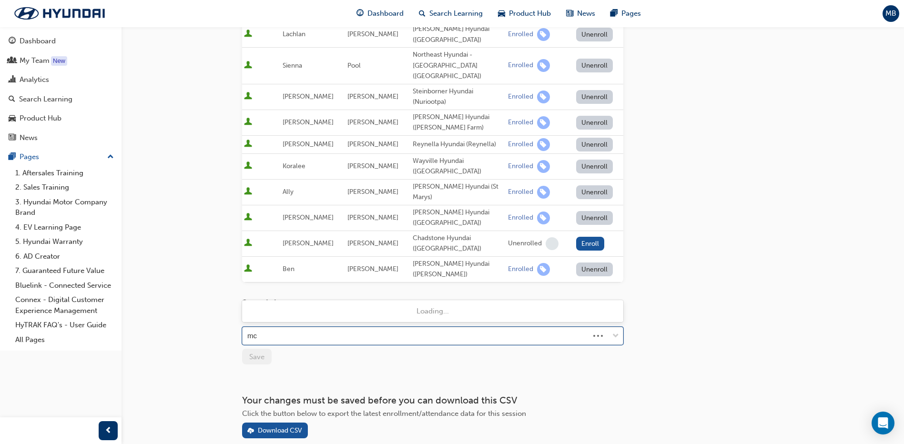
type input "mcf"
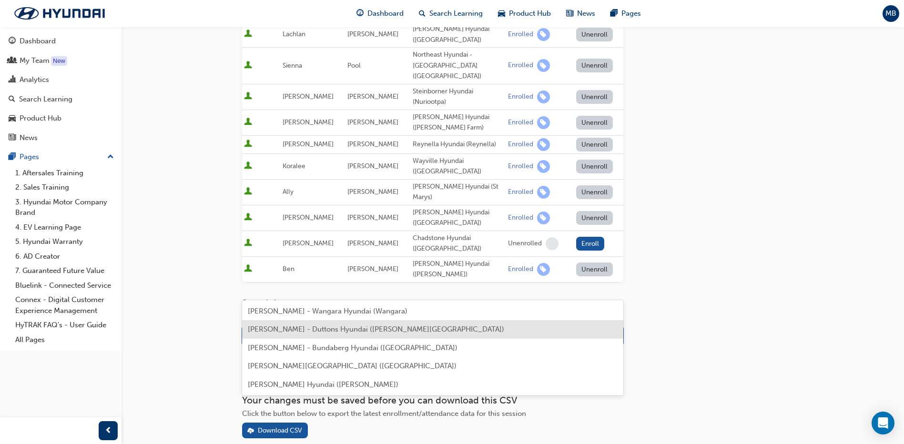
click at [365, 321] on div "[PERSON_NAME] - Duttons Hyundai ([PERSON_NAME][GEOGRAPHIC_DATA])" at bounding box center [432, 329] width 381 height 19
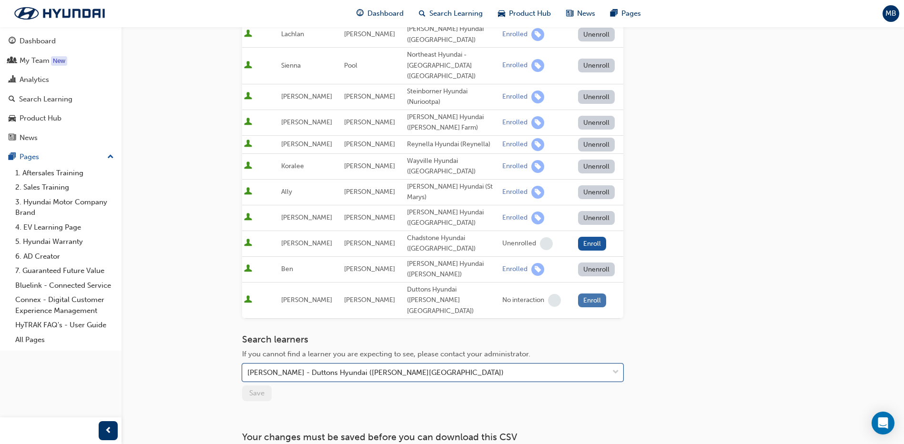
click at [578, 293] on button "Enroll" at bounding box center [592, 300] width 29 height 14
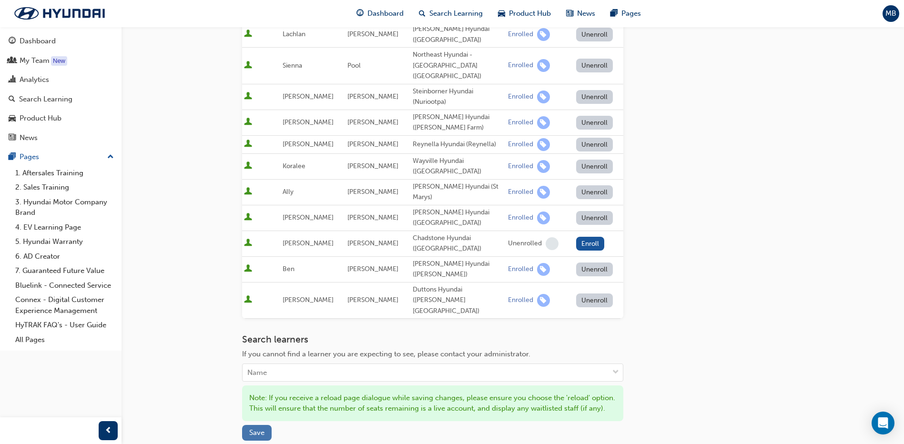
click at [260, 428] on span "Save" at bounding box center [256, 432] width 15 height 9
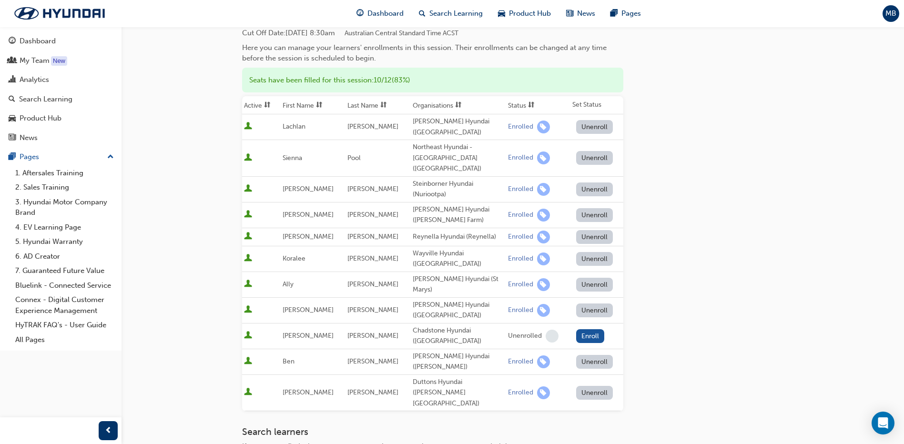
scroll to position [0, 0]
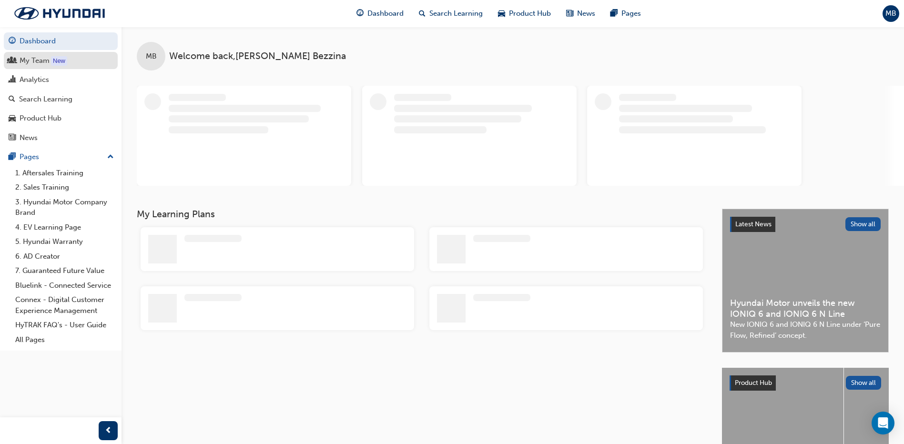
click at [27, 57] on div "My Team" at bounding box center [35, 60] width 30 height 11
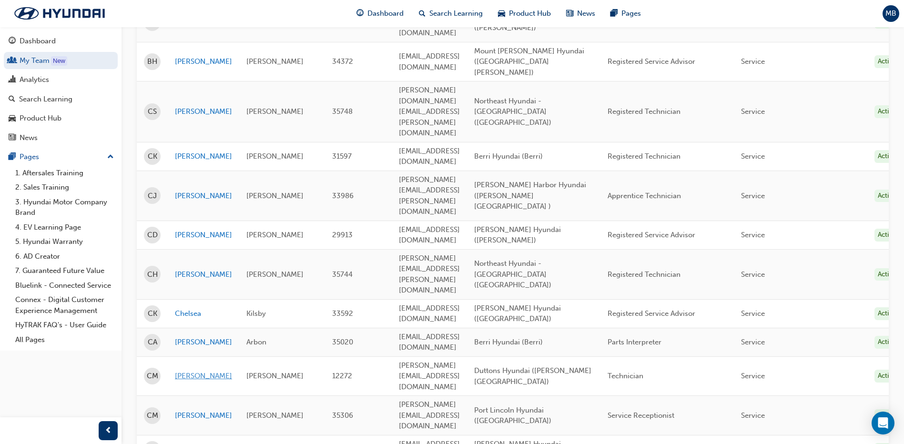
scroll to position [1177, 0]
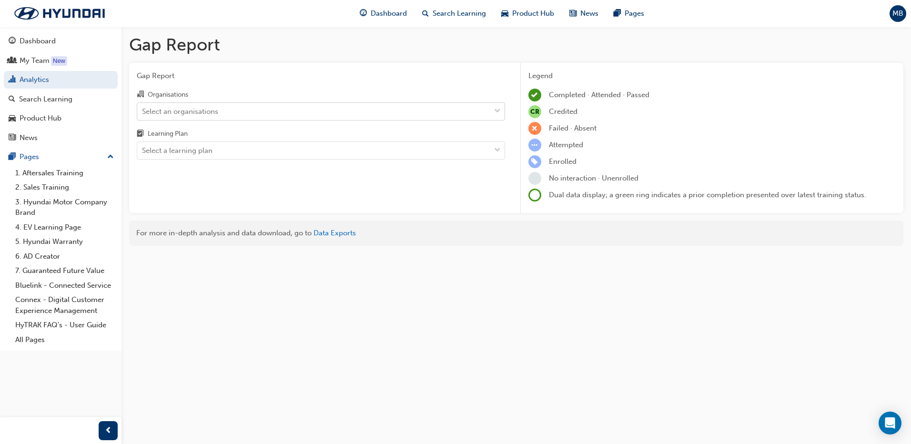
click at [230, 108] on div "Select an organisations" at bounding box center [313, 111] width 353 height 17
click at [143, 108] on input "Organisations Select an organisations" at bounding box center [142, 111] width 1 height 8
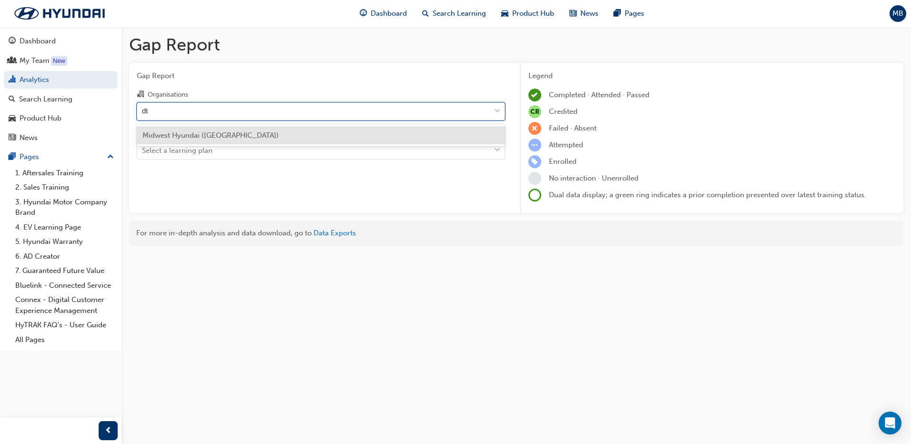
type input "d"
type input "stillwe"
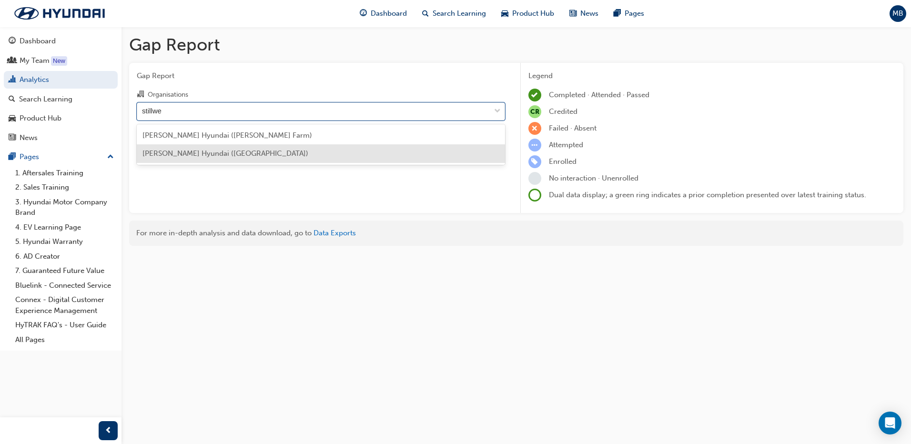
click at [226, 151] on span "[PERSON_NAME] Hyundai ([GEOGRAPHIC_DATA])" at bounding box center [225, 153] width 166 height 9
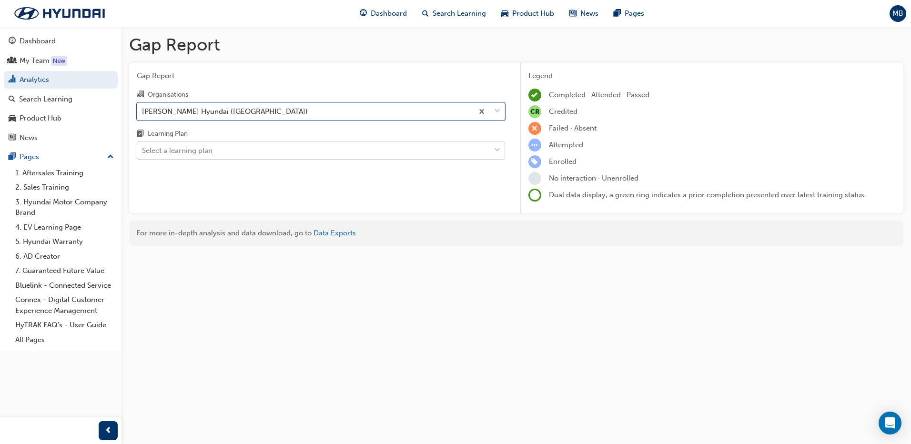
click at [216, 150] on div "Select a learning plan" at bounding box center [313, 150] width 353 height 17
click at [143, 150] on input "Learning Plan Select a learning plan" at bounding box center [142, 150] width 1 height 8
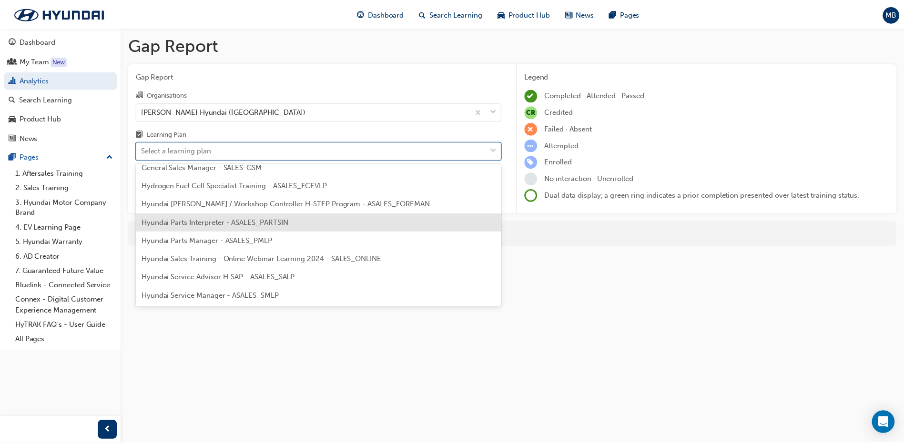
scroll to position [238, 0]
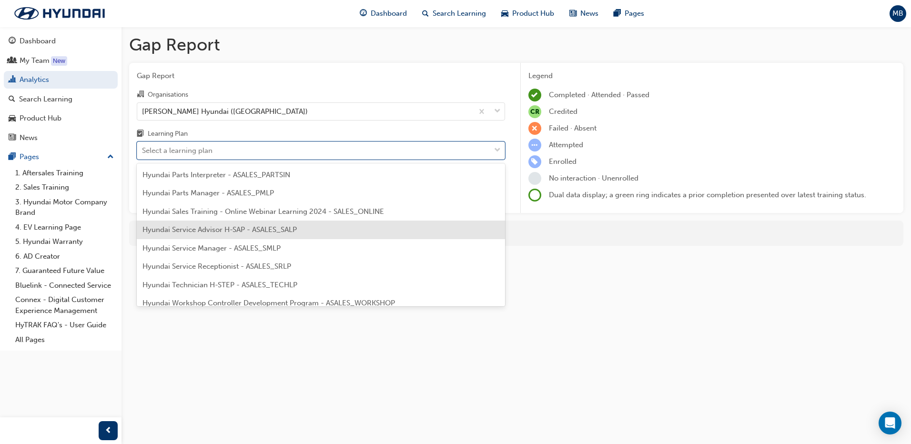
click at [245, 237] on div "Hyundai Service Advisor H-SAP - ASALES_SALP" at bounding box center [321, 230] width 368 height 19
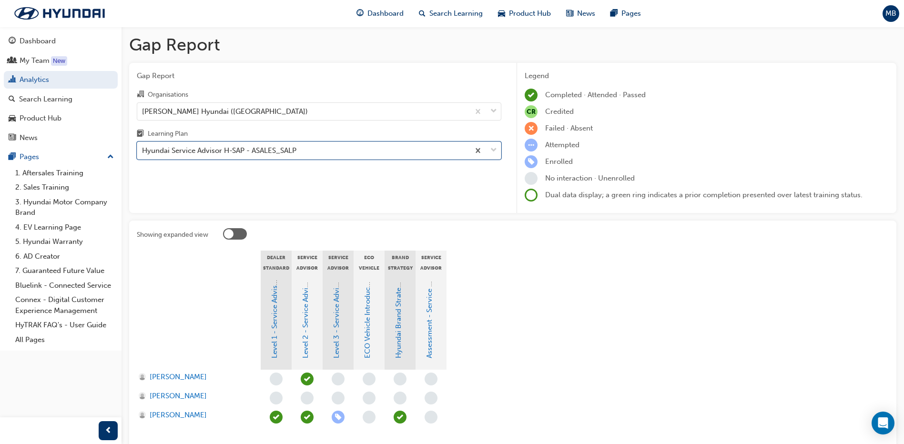
scroll to position [48, 0]
